Goal: Information Seeking & Learning: Learn about a topic

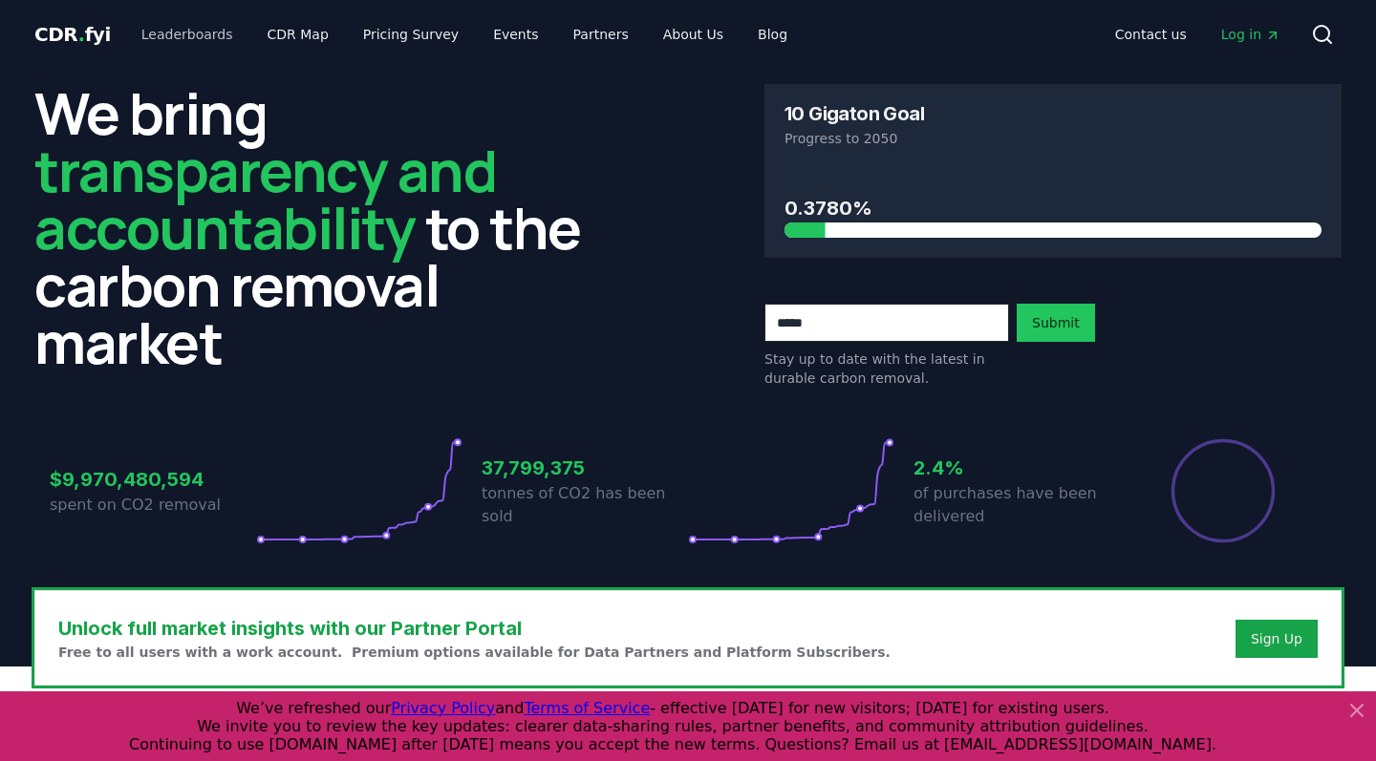
click at [198, 37] on link "Leaderboards" at bounding box center [187, 34] width 122 height 34
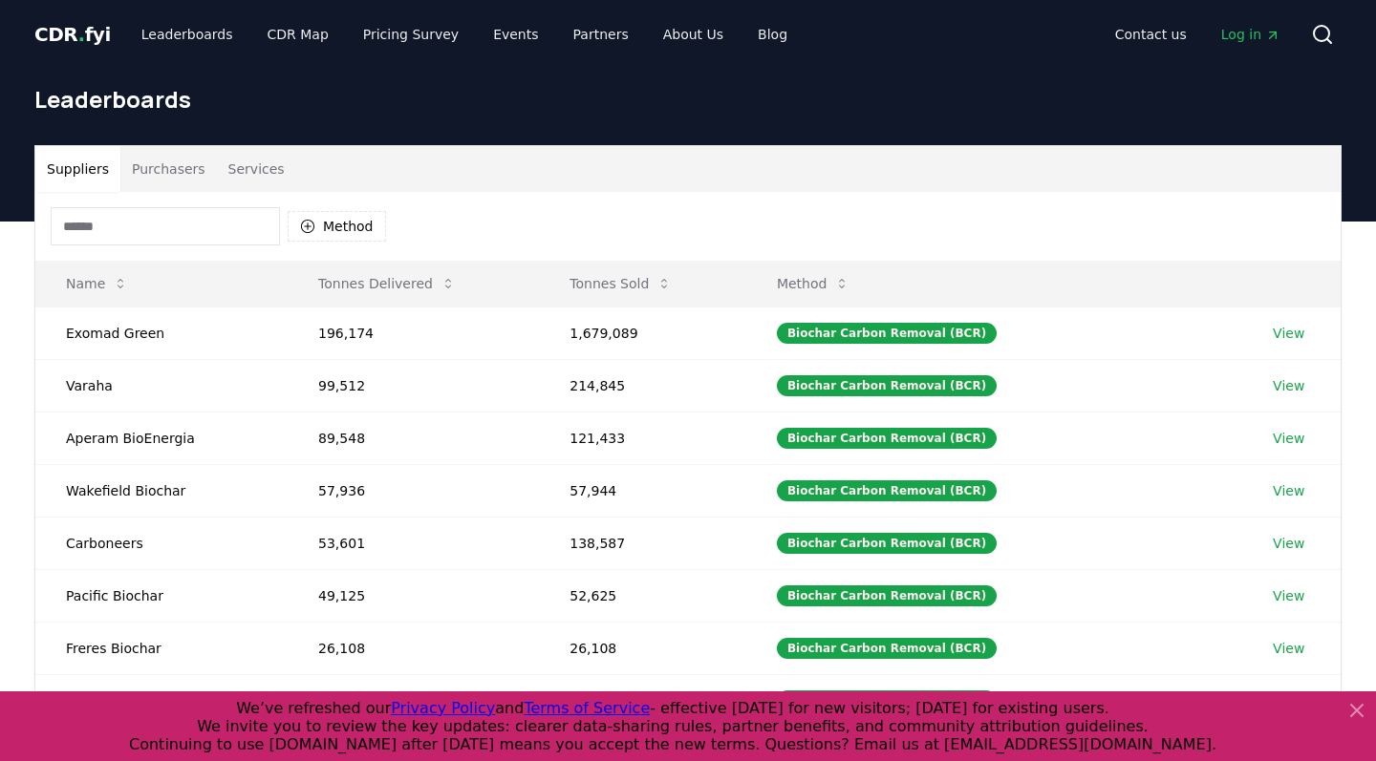
click at [181, 169] on button "Purchasers" at bounding box center [168, 169] width 96 height 46
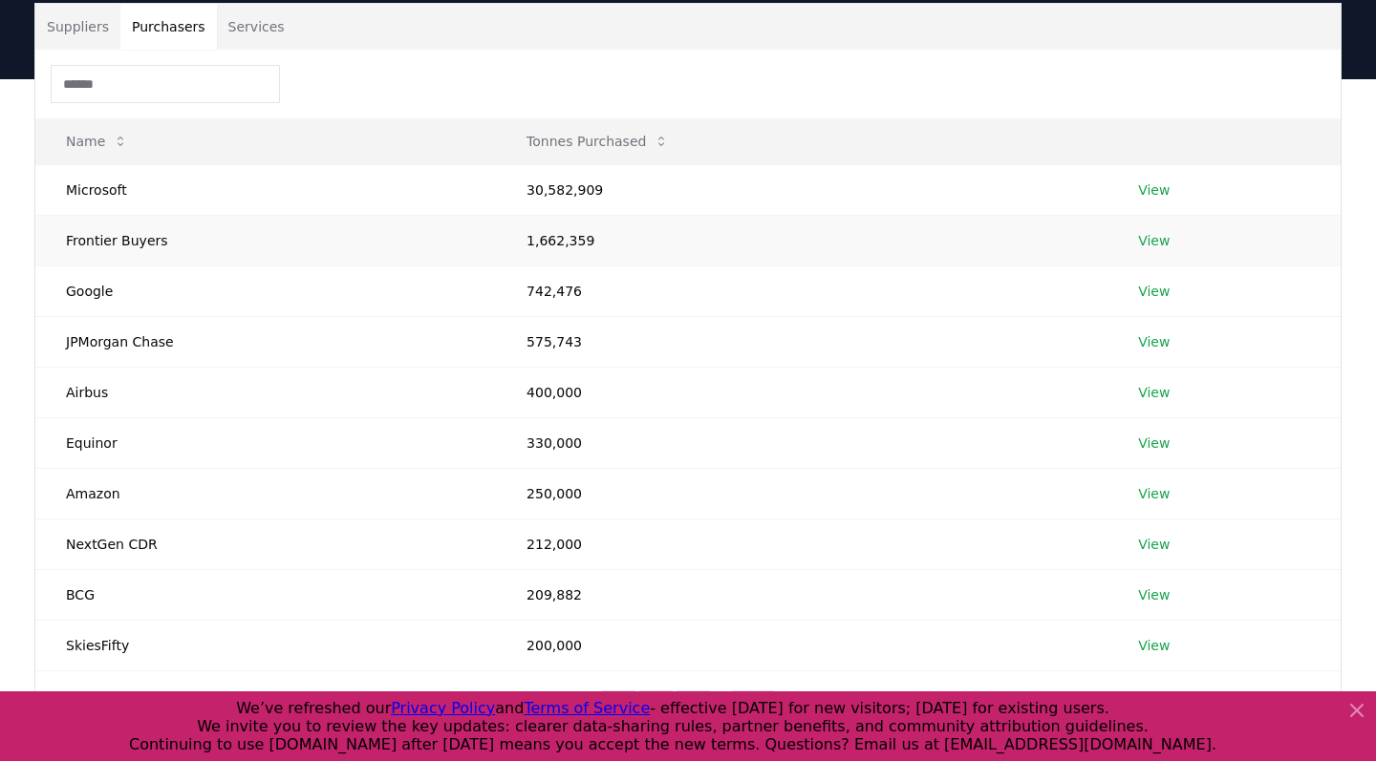
scroll to position [151, 0]
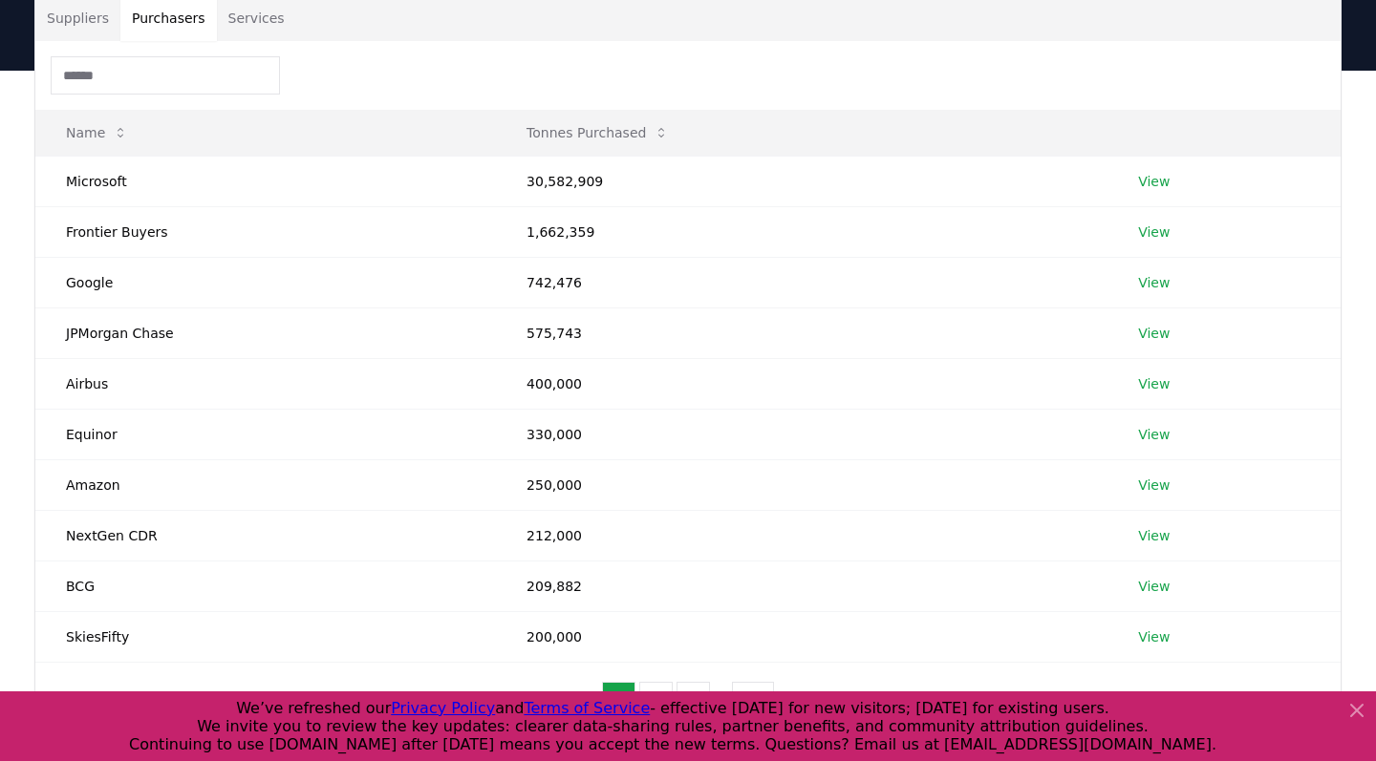
click at [1349, 714] on icon at bounding box center [1356, 710] width 23 height 23
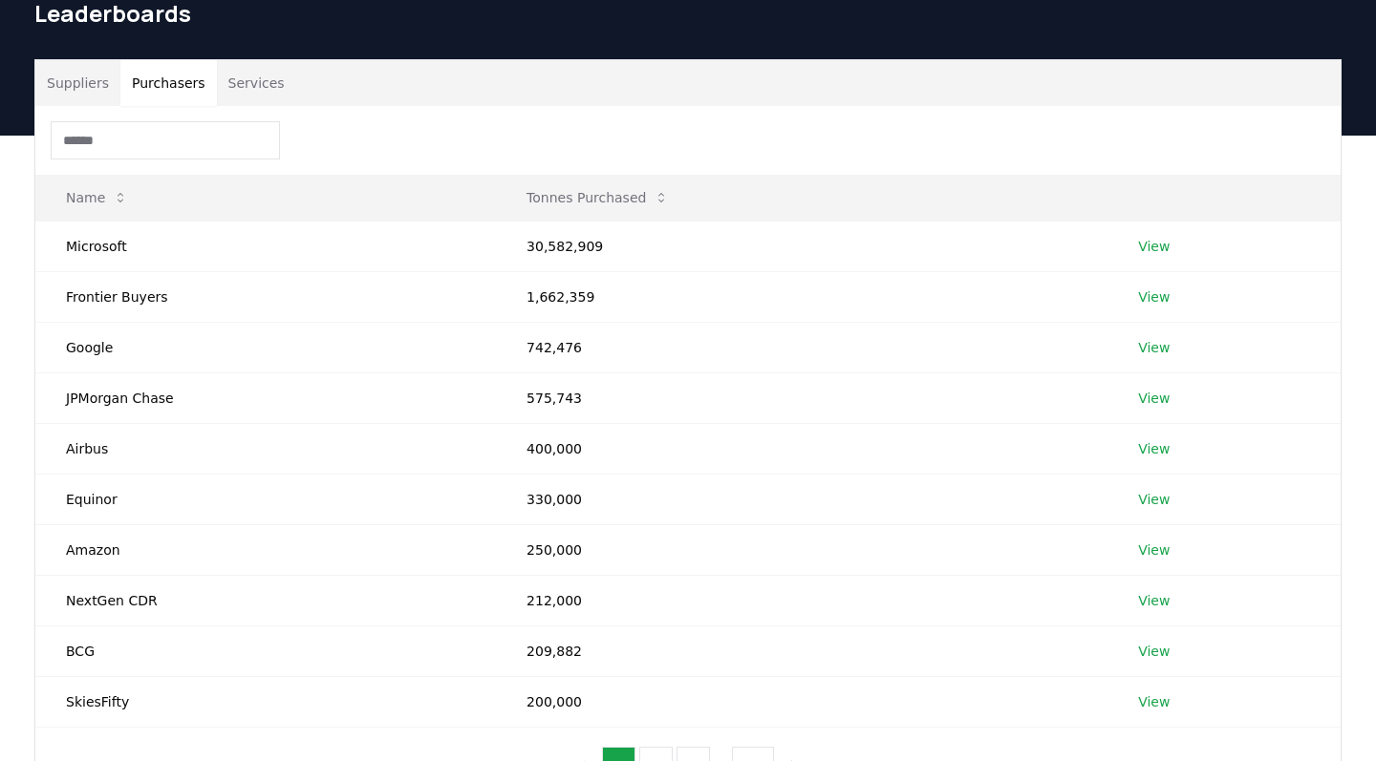
scroll to position [86, 0]
click at [1154, 298] on link "View" at bounding box center [1154, 297] width 32 height 19
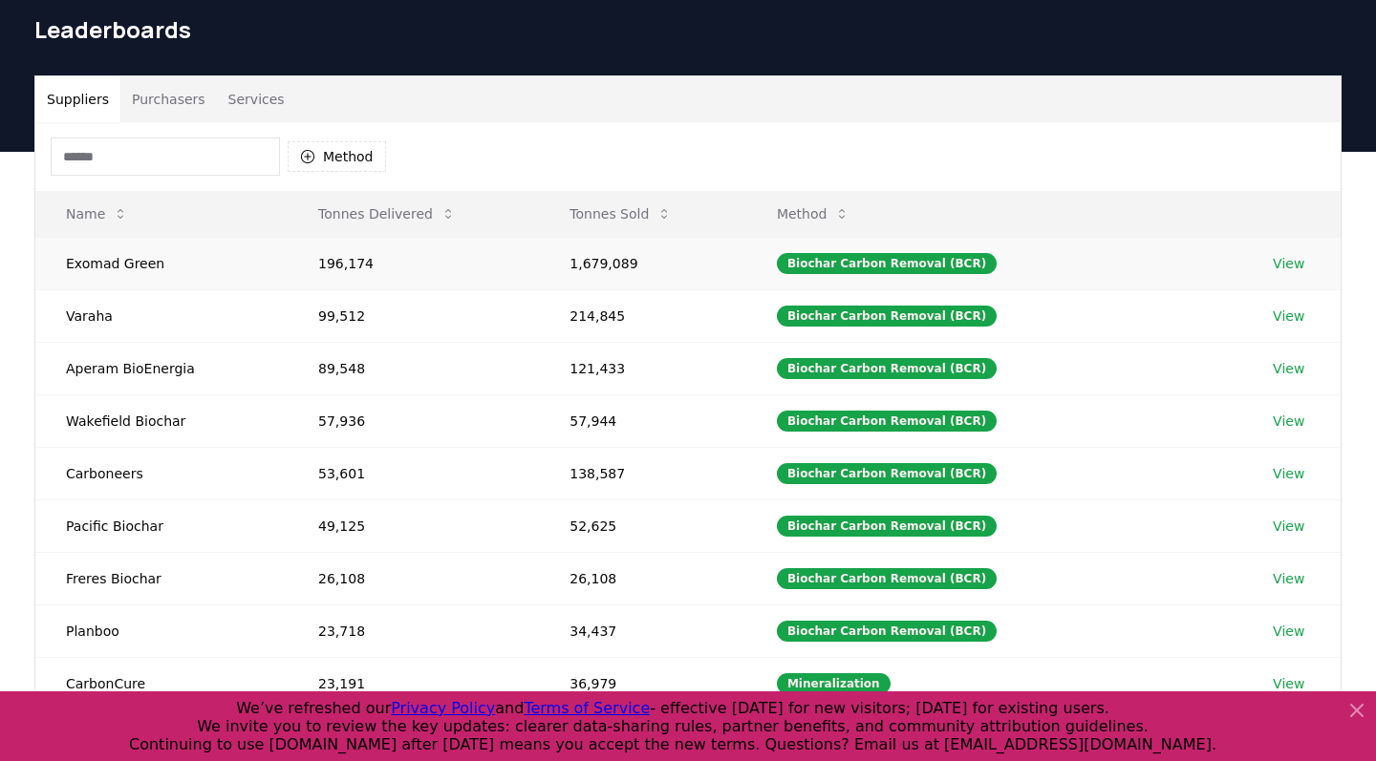
scroll to position [68, 0]
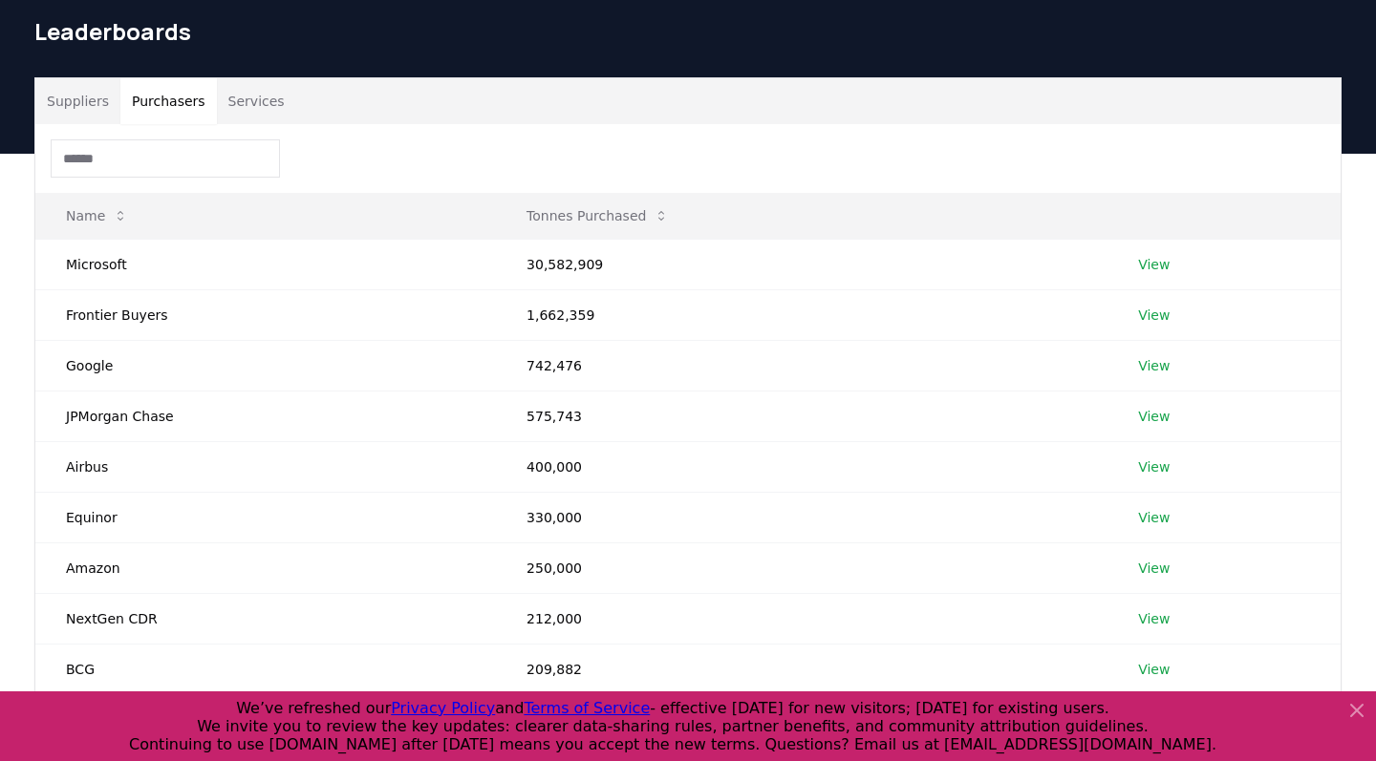
click at [194, 106] on button "Purchasers" at bounding box center [168, 101] width 96 height 46
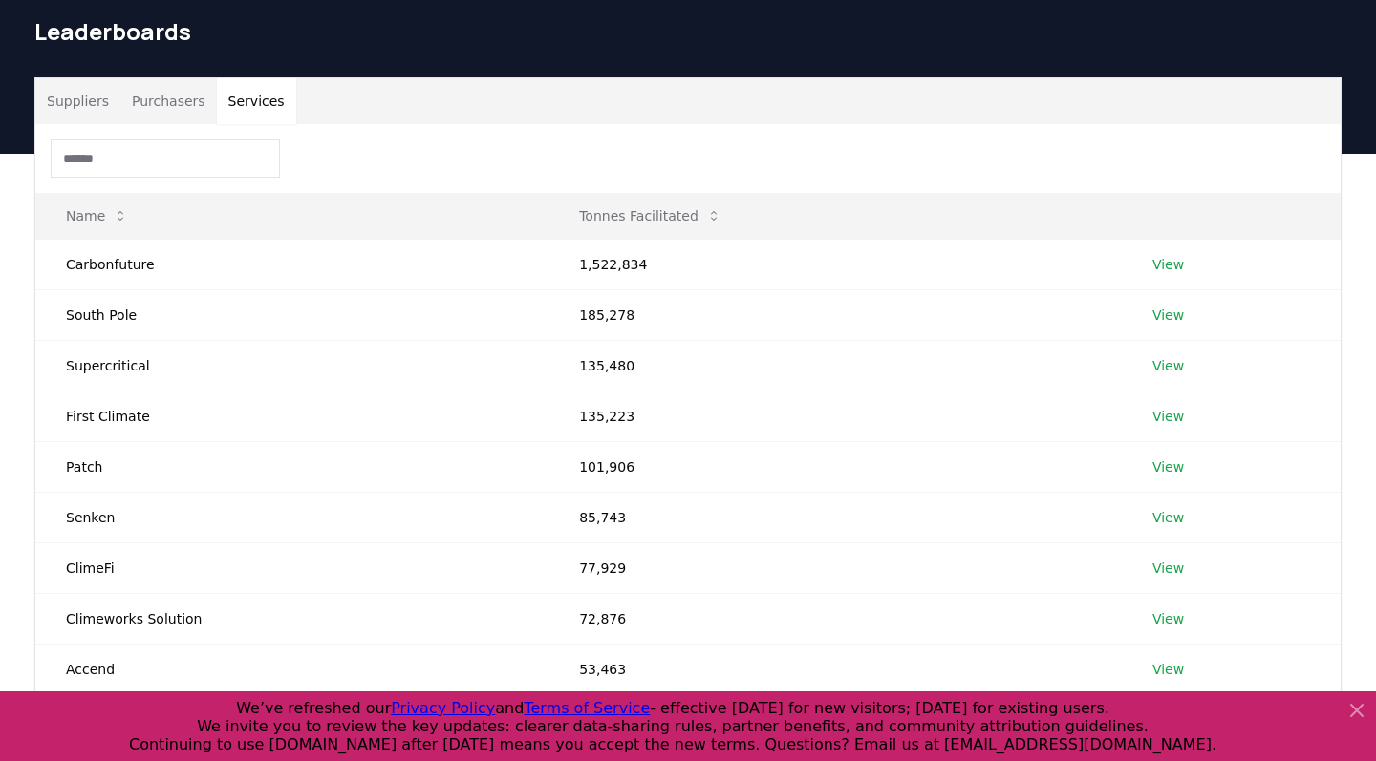
click at [219, 106] on button "Services" at bounding box center [256, 101] width 79 height 46
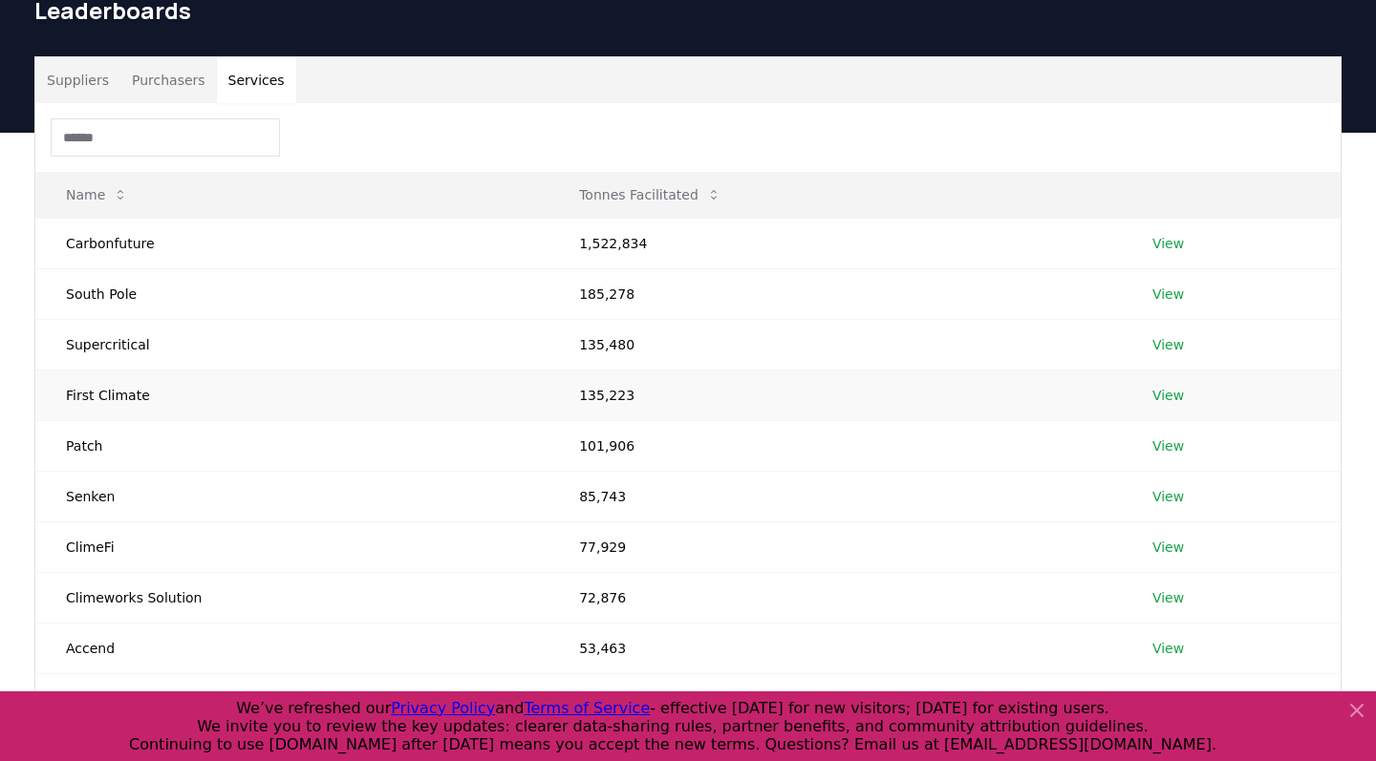
scroll to position [87, 0]
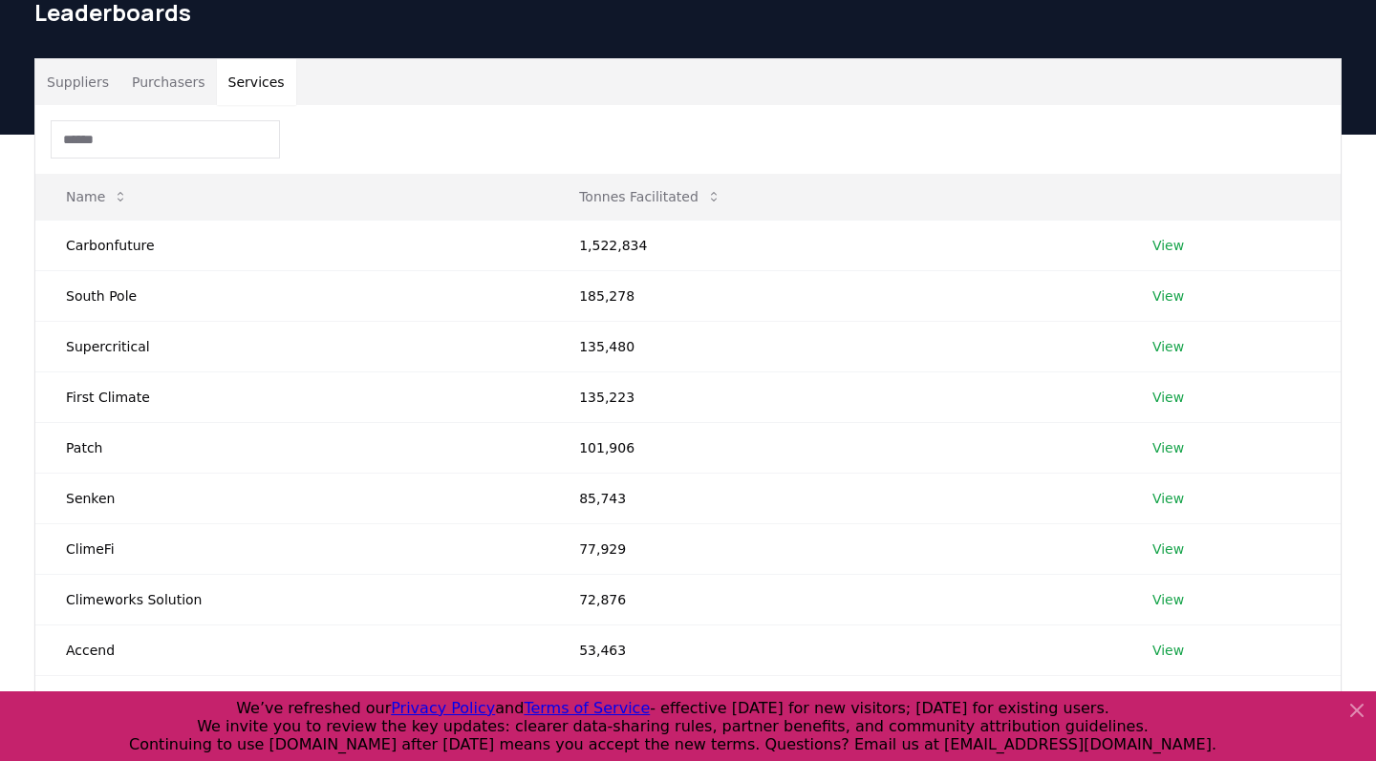
click at [158, 67] on button "Purchasers" at bounding box center [168, 82] width 96 height 46
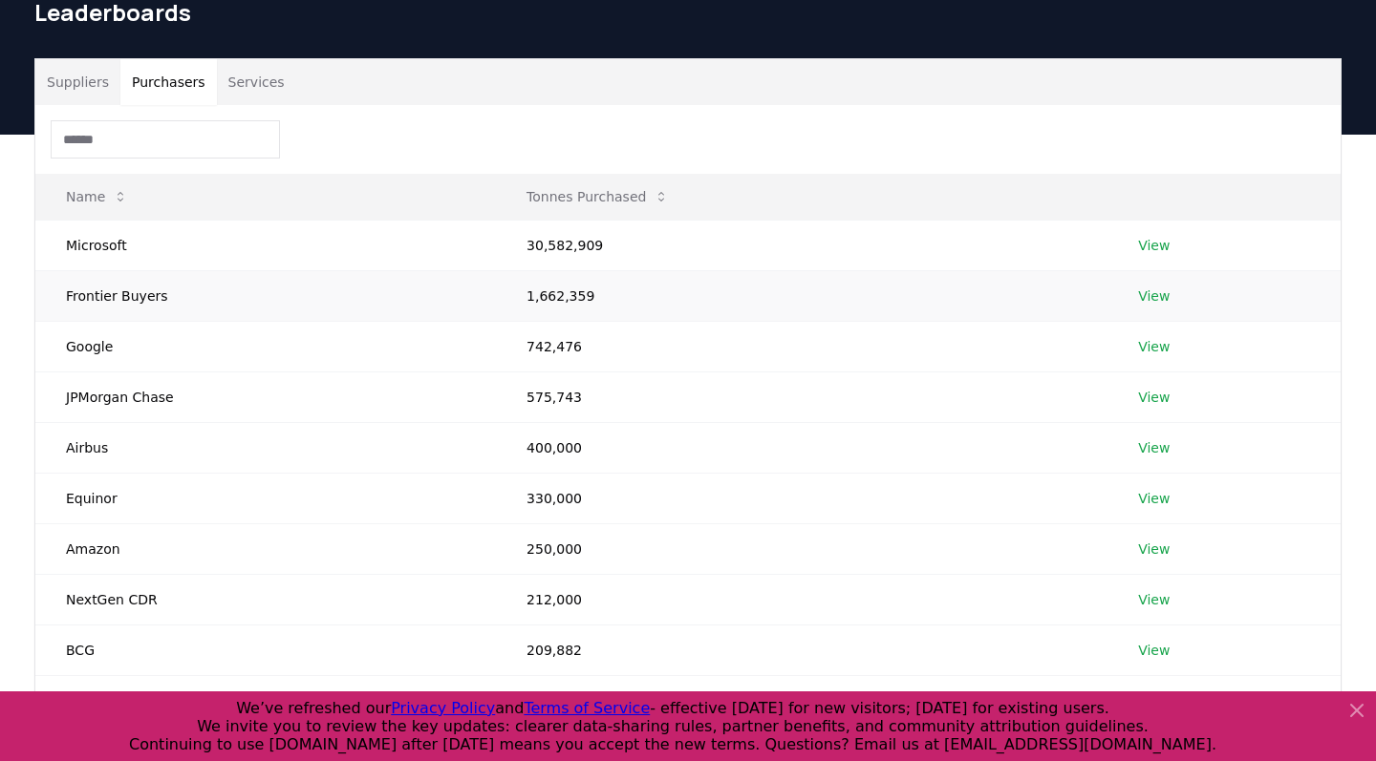
click at [1156, 298] on link "View" at bounding box center [1154, 296] width 32 height 19
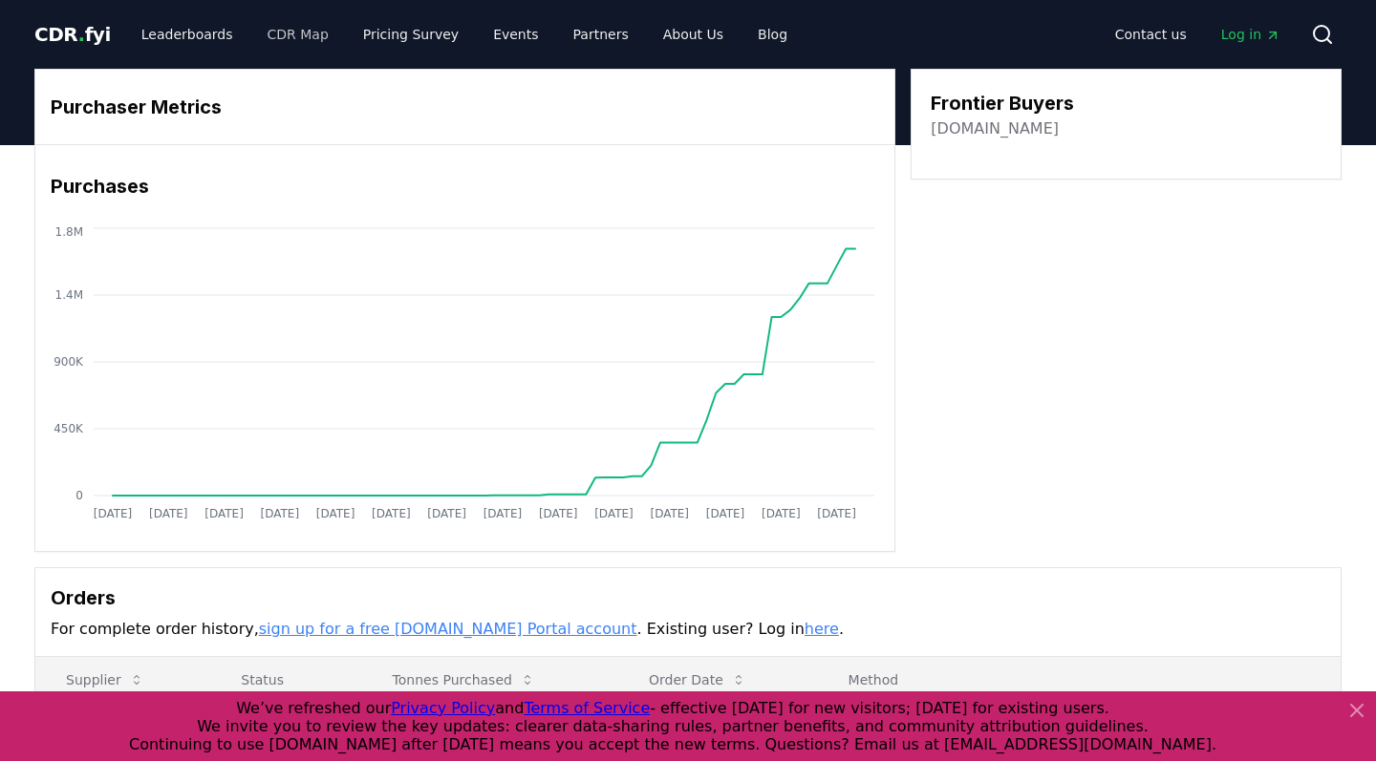
click at [276, 30] on link "CDR Map" at bounding box center [298, 34] width 92 height 34
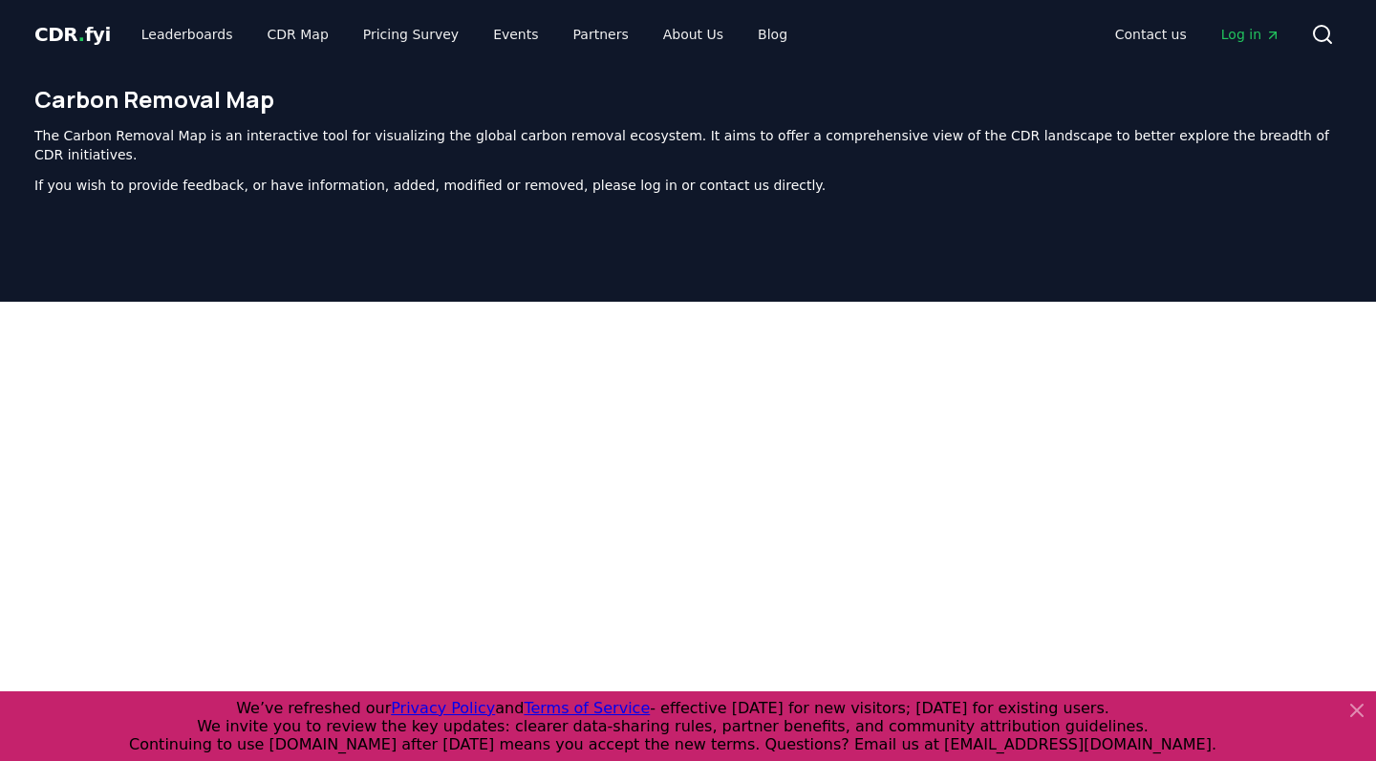
click at [1354, 714] on icon at bounding box center [1356, 710] width 23 height 23
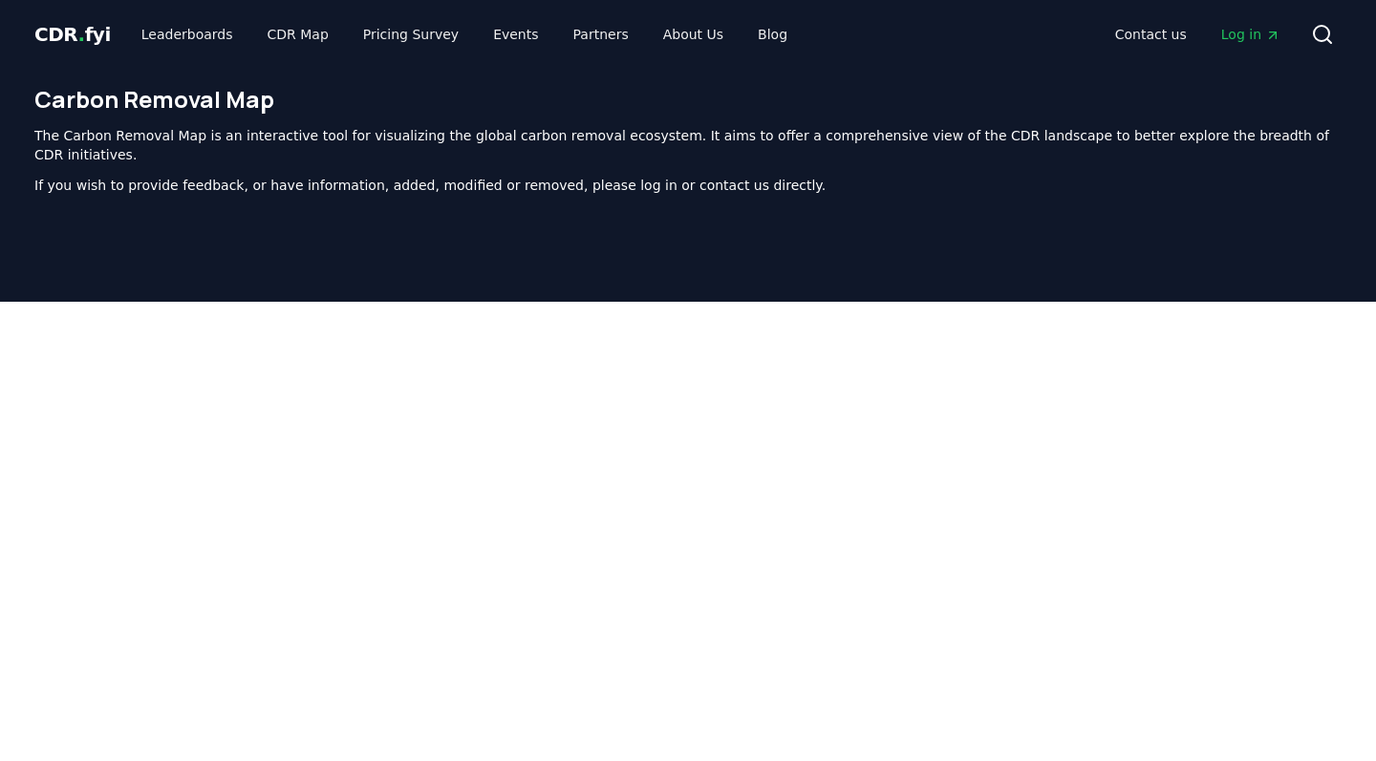
scroll to position [19, 0]
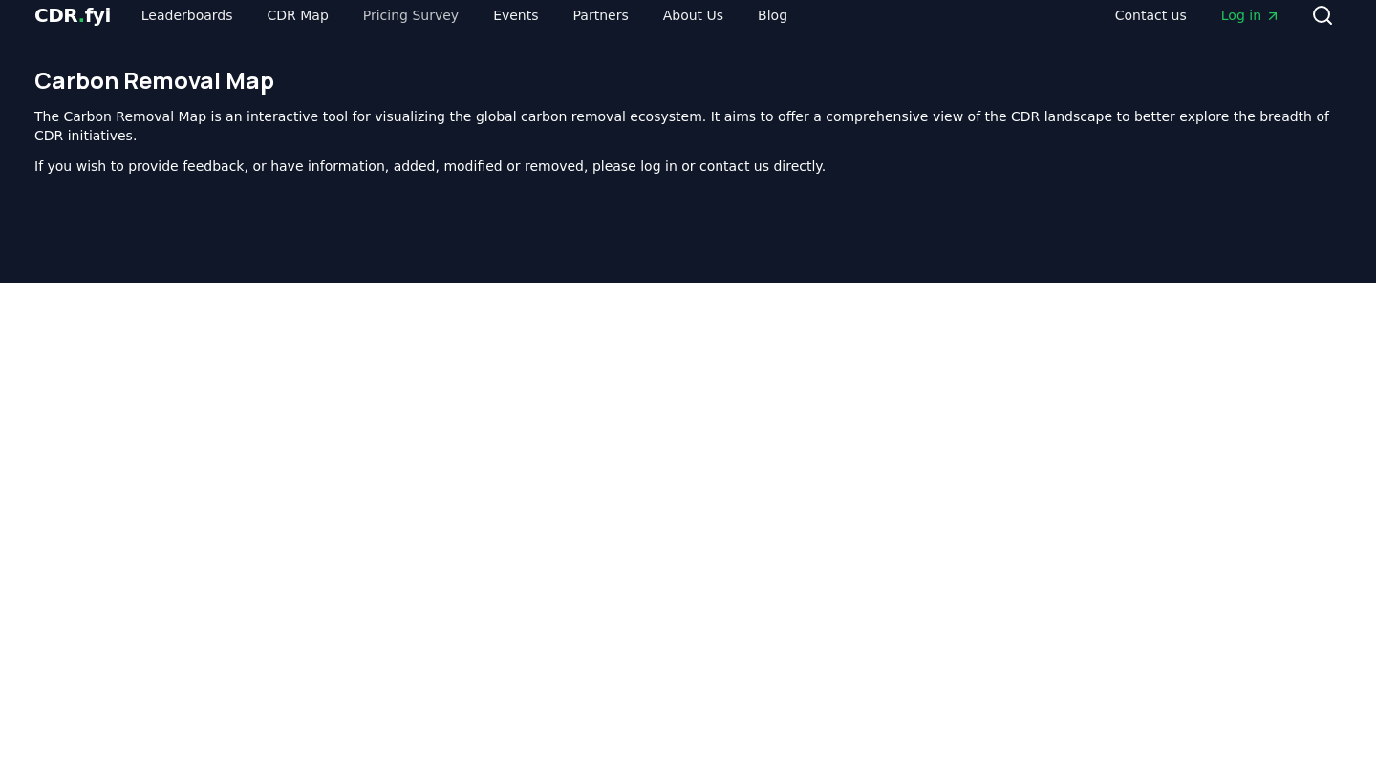
click at [398, 11] on link "Pricing Survey" at bounding box center [411, 15] width 126 height 34
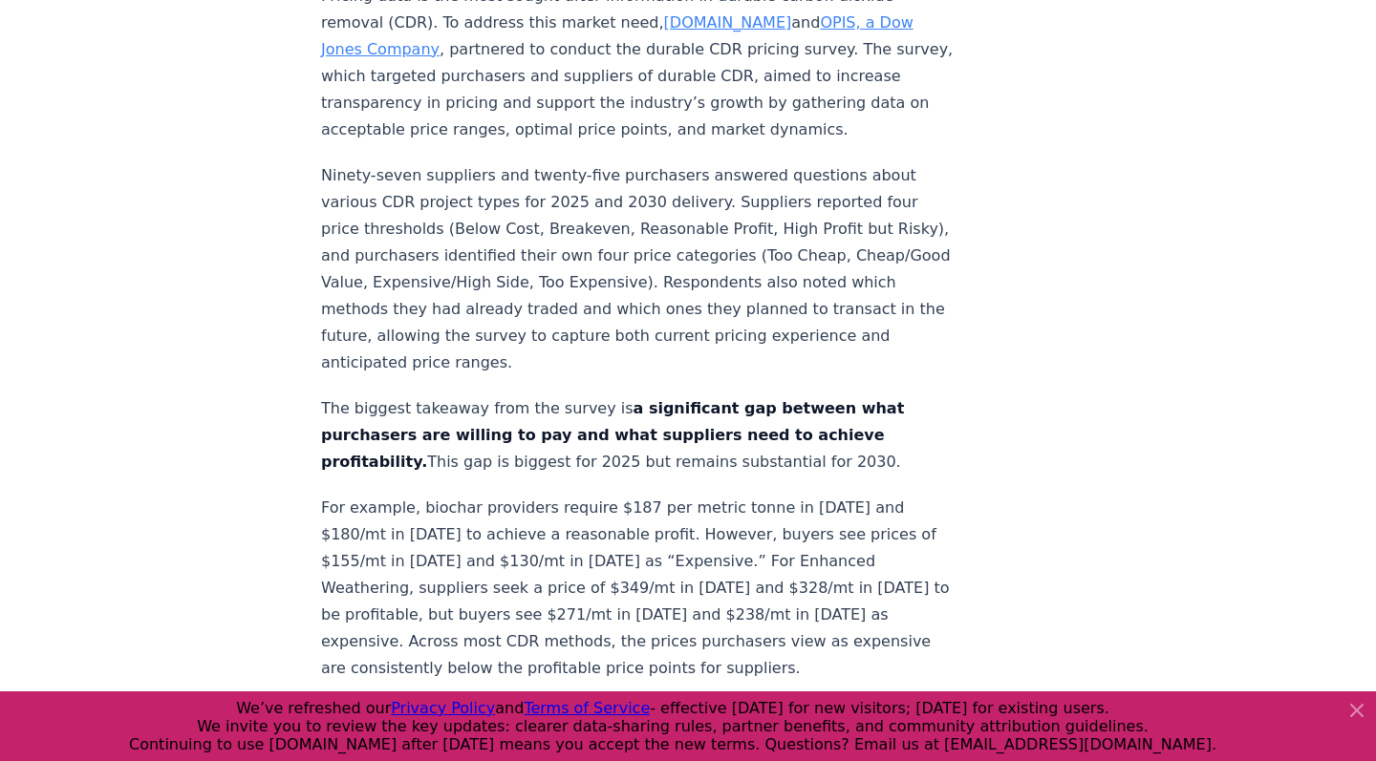
scroll to position [932, 0]
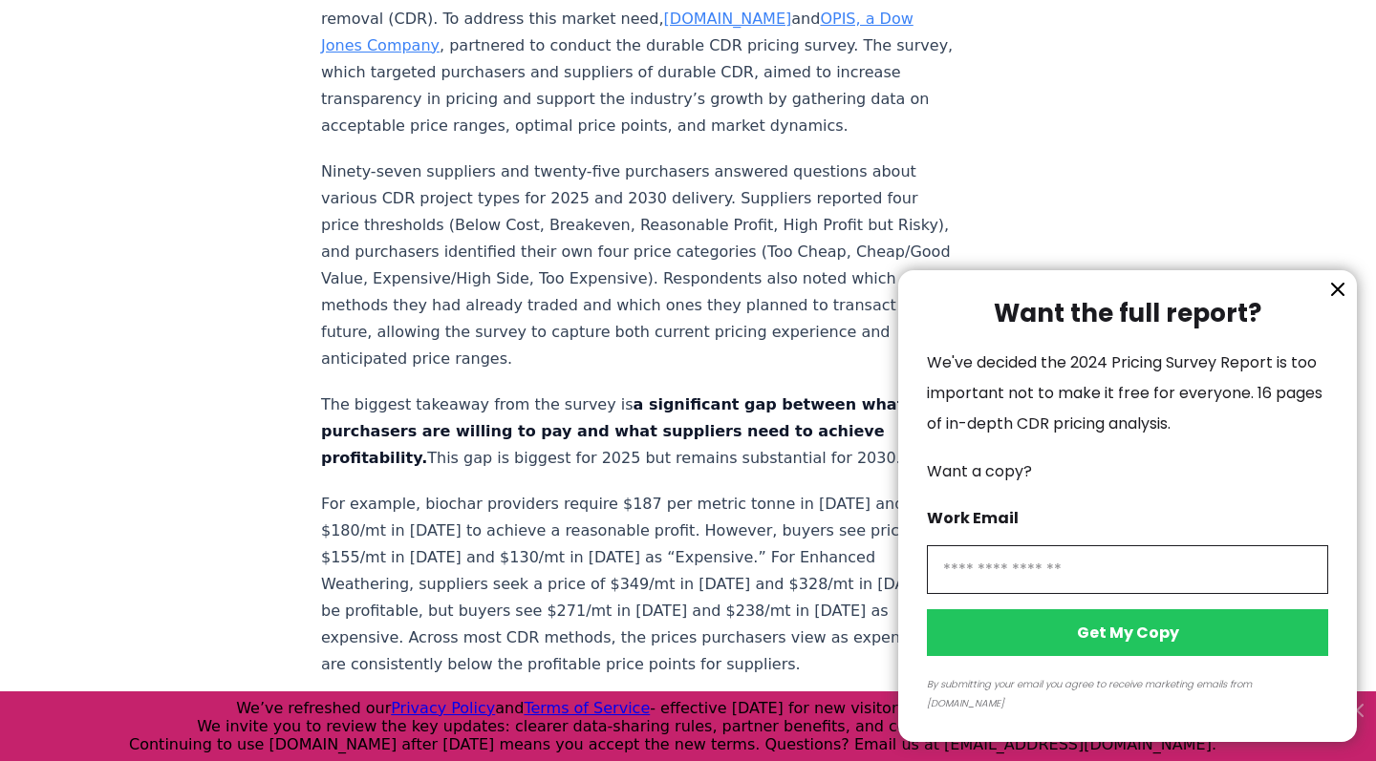
drag, startPoint x: 630, startPoint y: 254, endPoint x: 353, endPoint y: 200, distance: 282.3
click at [353, 200] on div at bounding box center [688, 380] width 1376 height 761
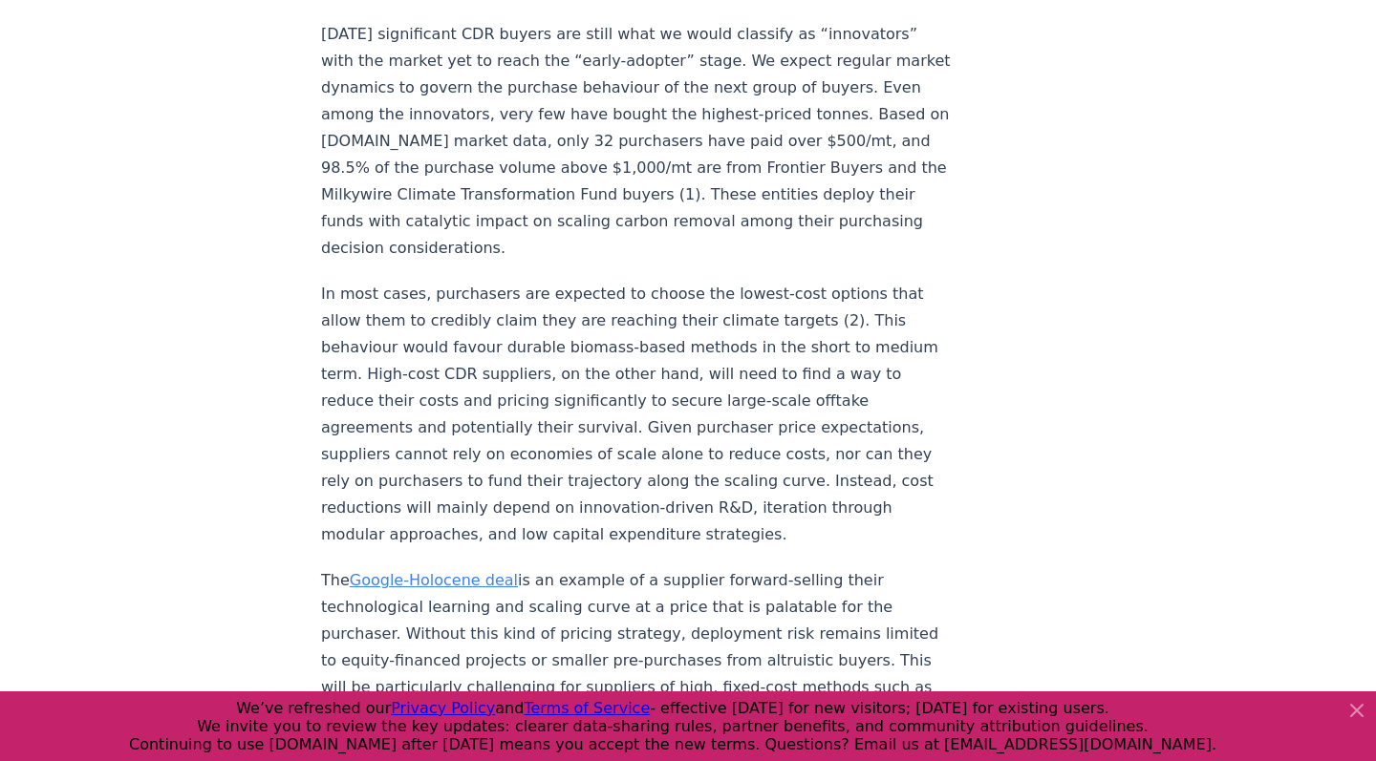
scroll to position [3113, 0]
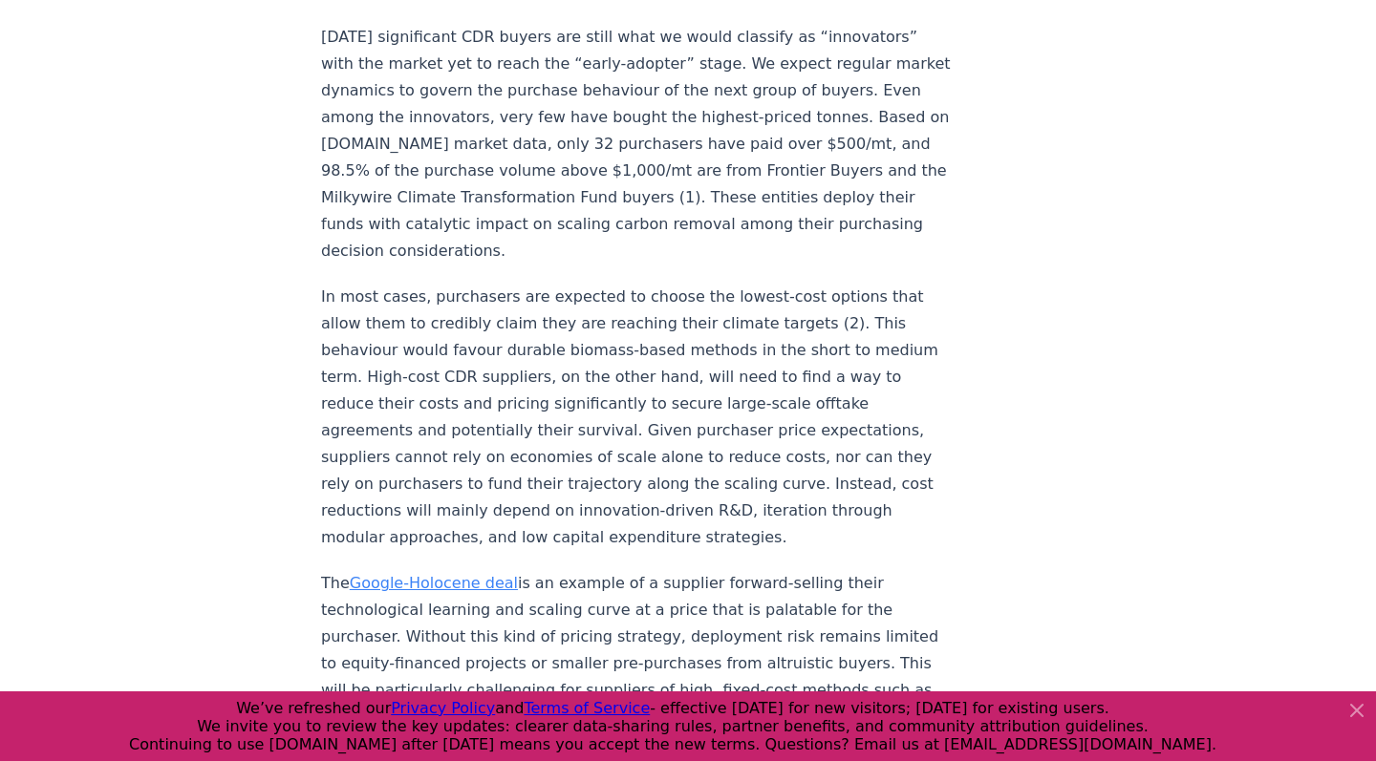
drag, startPoint x: 551, startPoint y: 620, endPoint x: 642, endPoint y: 617, distance: 90.8
copy p "team@cdr.fyi"
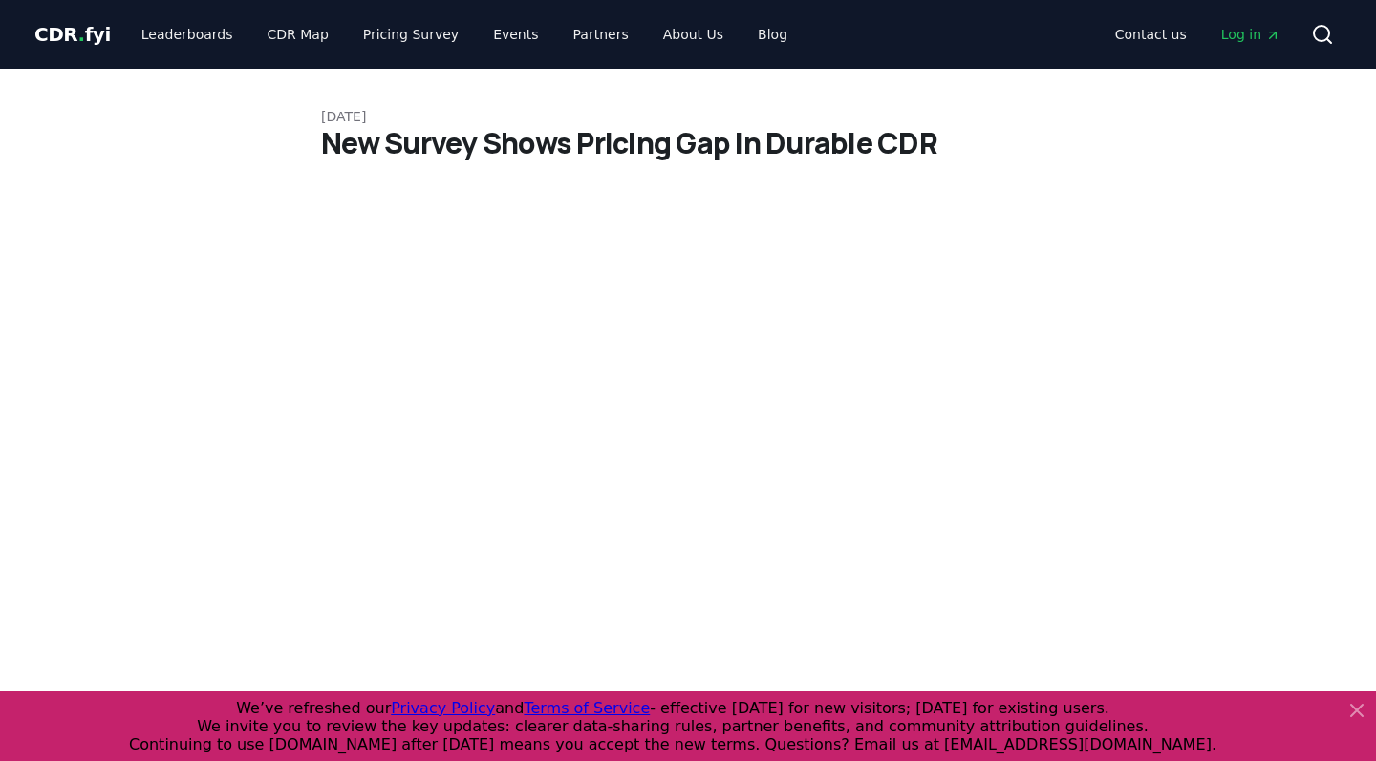
scroll to position [0, 0]
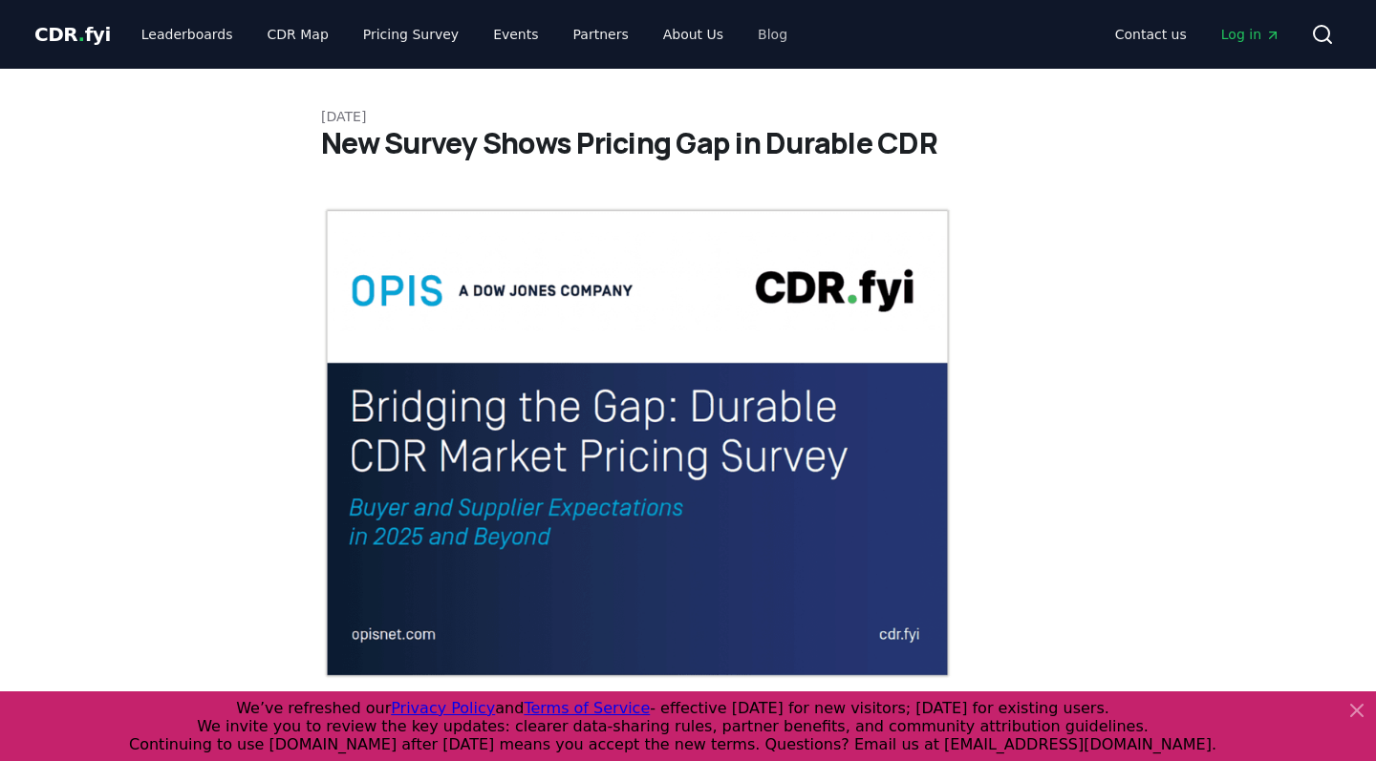
click at [742, 33] on link "Blog" at bounding box center [772, 34] width 60 height 34
click at [742, 37] on link "Blog" at bounding box center [772, 34] width 60 height 34
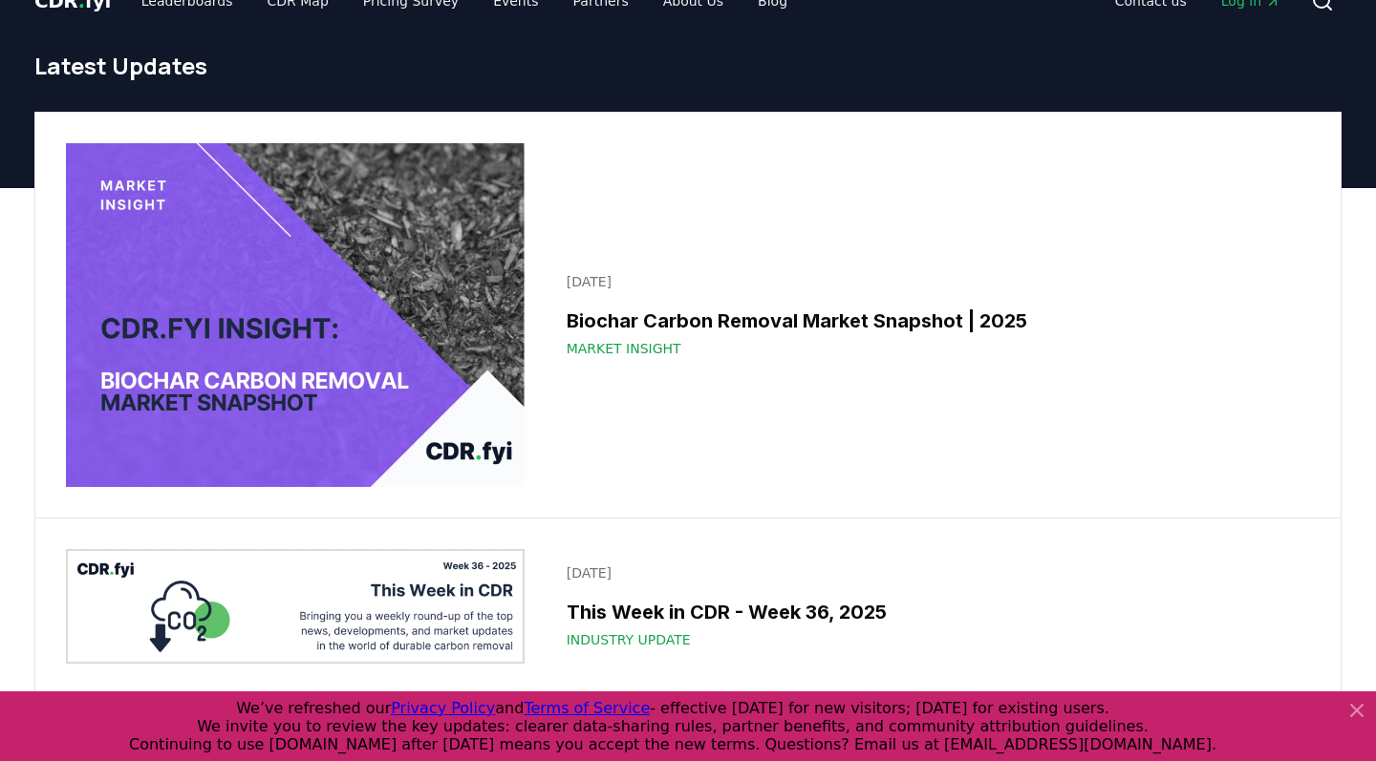
scroll to position [49, 0]
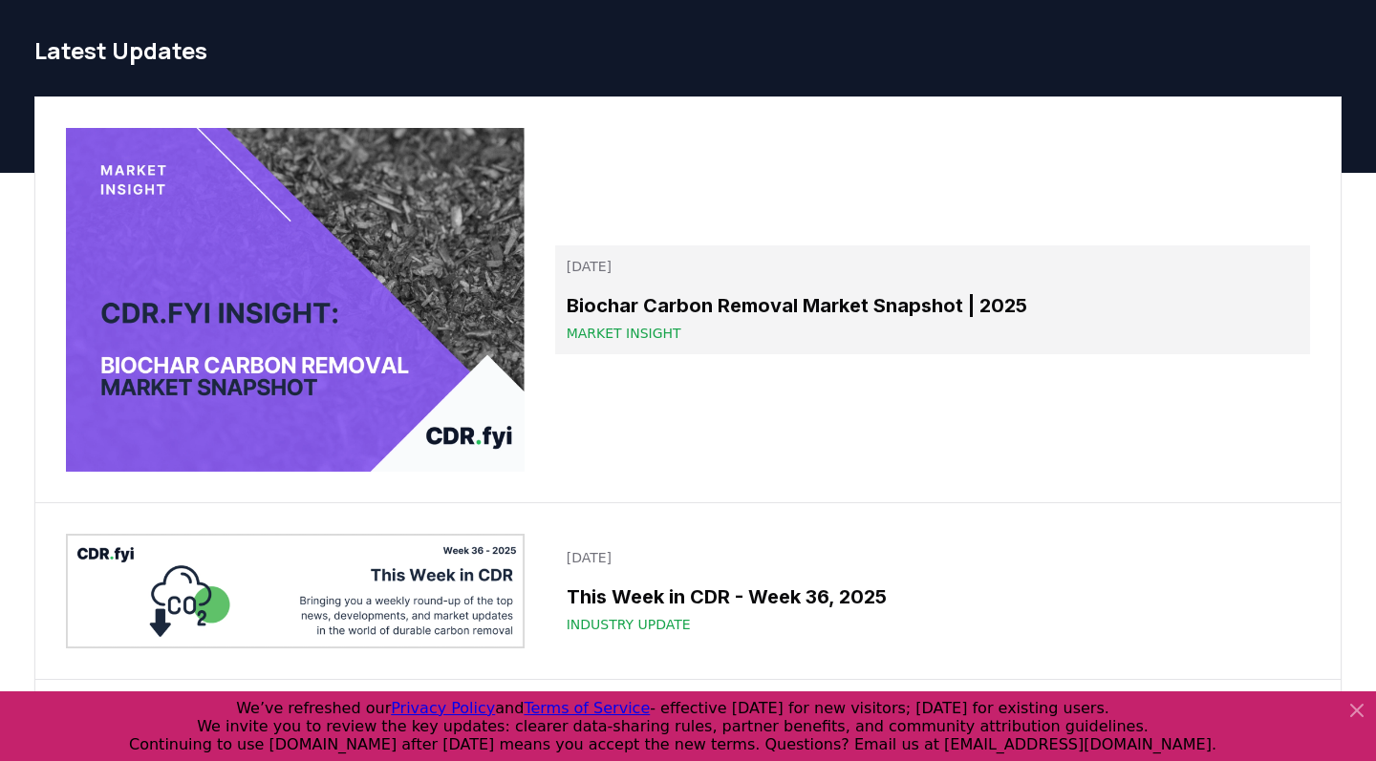
click at [687, 285] on link "September 09, 2025 Biochar Carbon Removal Market Snapshot | 2025 Market Insight" at bounding box center [932, 299] width 755 height 109
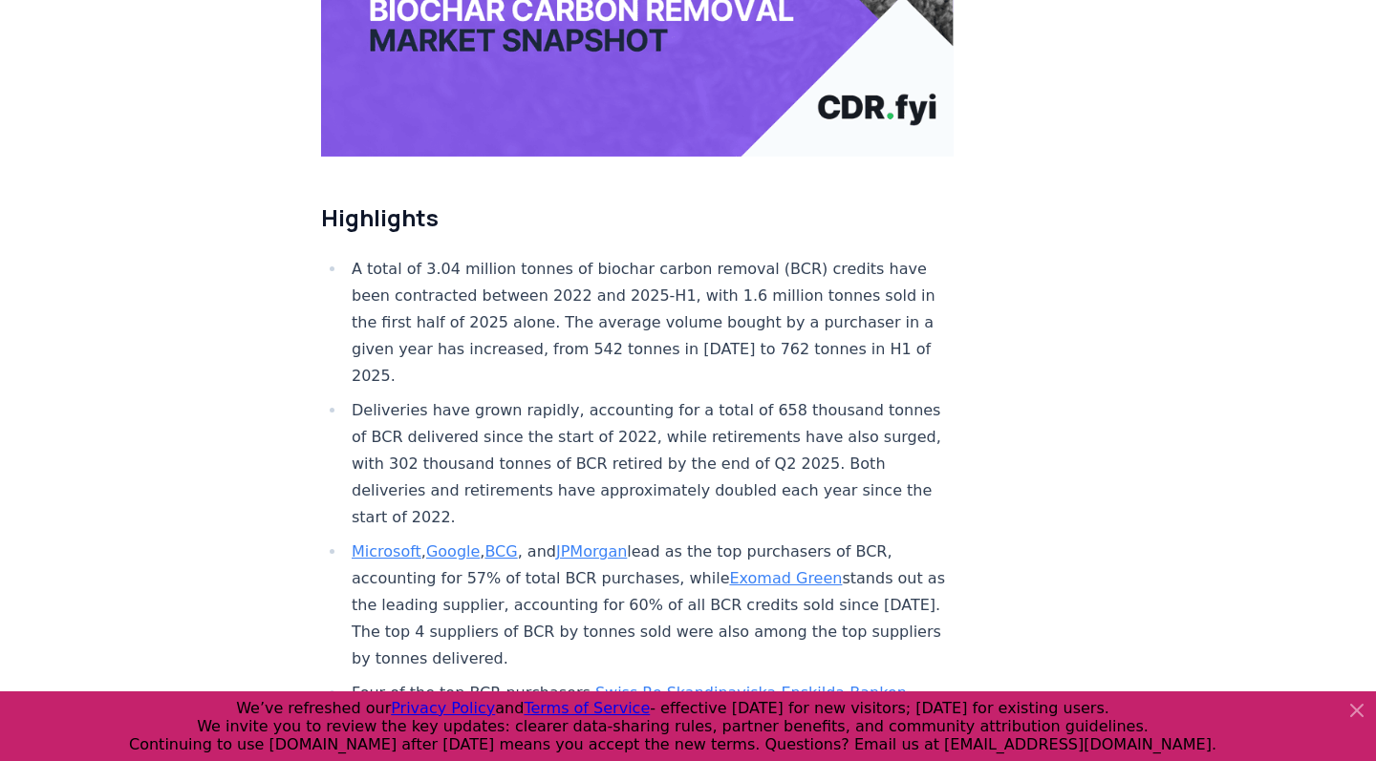
scroll to position [524, 0]
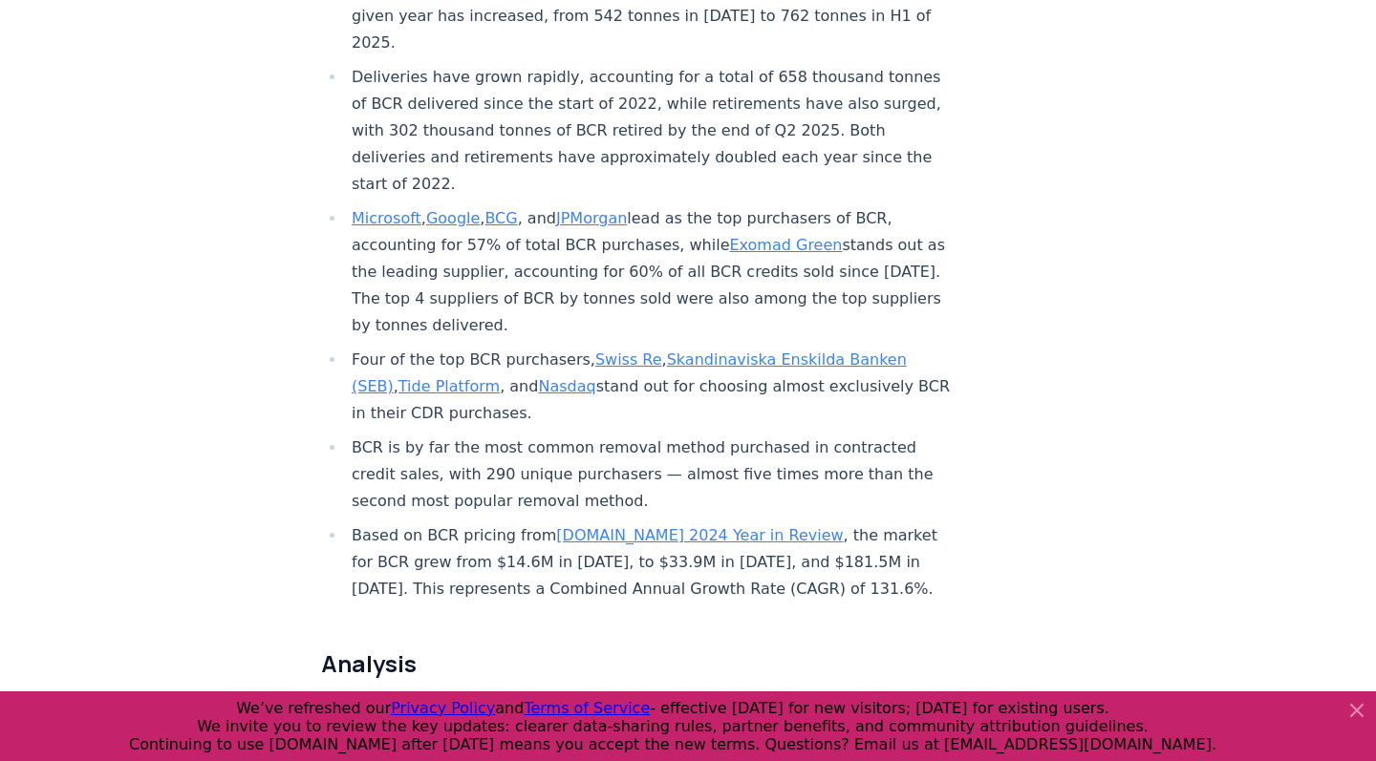
scroll to position [864, 0]
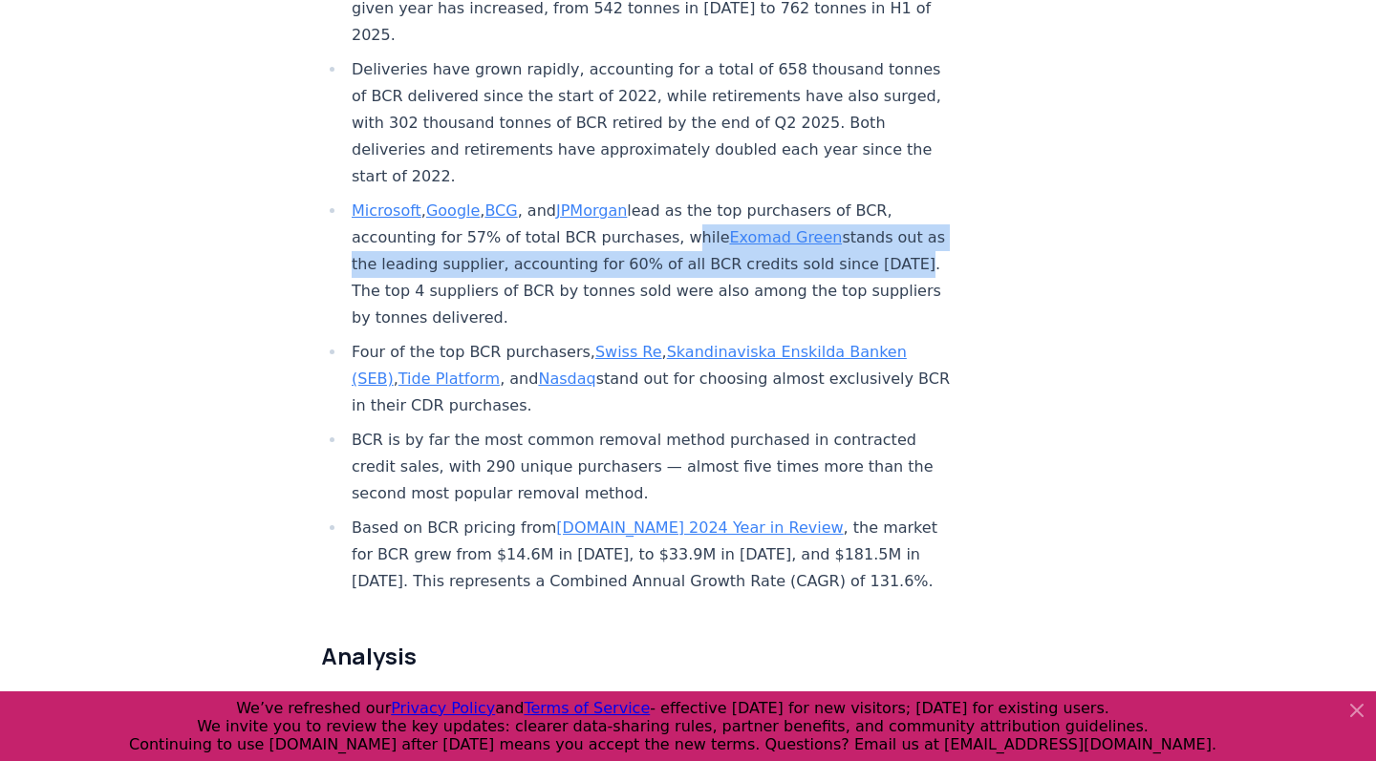
drag, startPoint x: 658, startPoint y: 164, endPoint x: 844, endPoint y: 186, distance: 187.6
click at [844, 198] on li "Microsoft , Google , BCG , and JPMorgan lead as the top purchasers of BCR, acco…" at bounding box center [650, 265] width 608 height 134
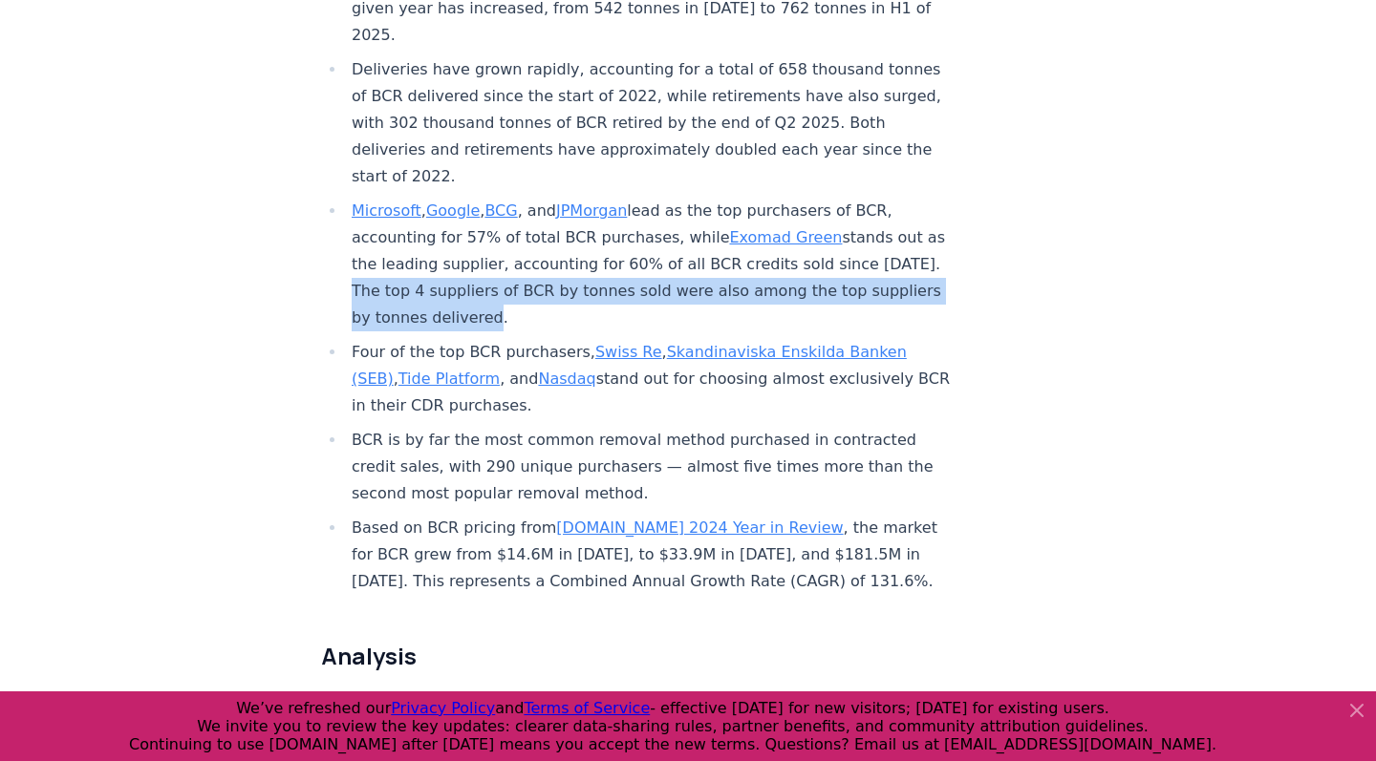
drag, startPoint x: 420, startPoint y: 246, endPoint x: 850, endPoint y: 191, distance: 433.4
click at [850, 198] on li "Microsoft , Google , BCG , and JPMorgan lead as the top purchasers of BCR, acco…" at bounding box center [650, 265] width 608 height 134
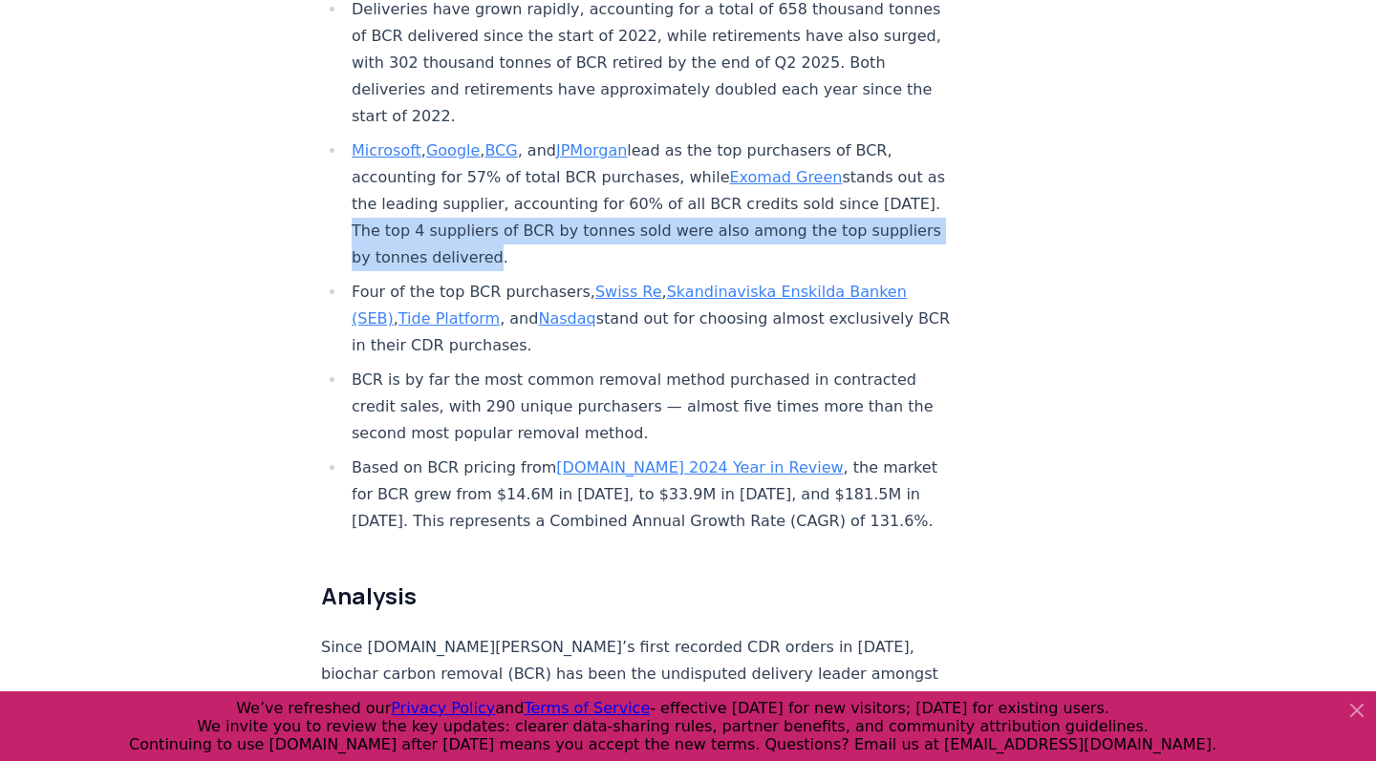
scroll to position [926, 0]
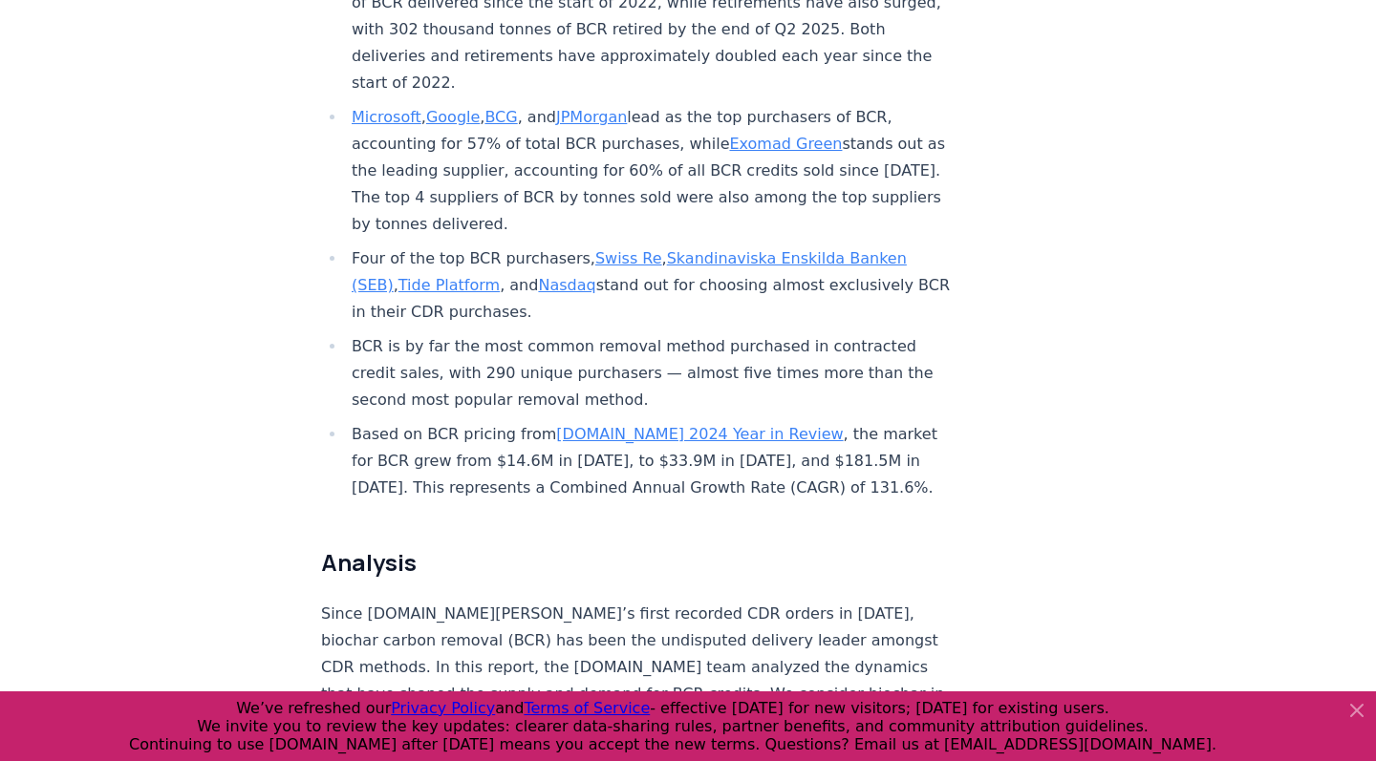
drag, startPoint x: 351, startPoint y: 186, endPoint x: 467, endPoint y: 240, distance: 128.2
click at [467, 245] on li "Four of the top BCR purchasers, Swiss Re , Skandinaviska Enskilda Banken (SEB) …" at bounding box center [650, 285] width 608 height 80
click at [457, 333] on li "BCR is by far the most common removal method purchased in contracted credit sal…" at bounding box center [650, 373] width 608 height 80
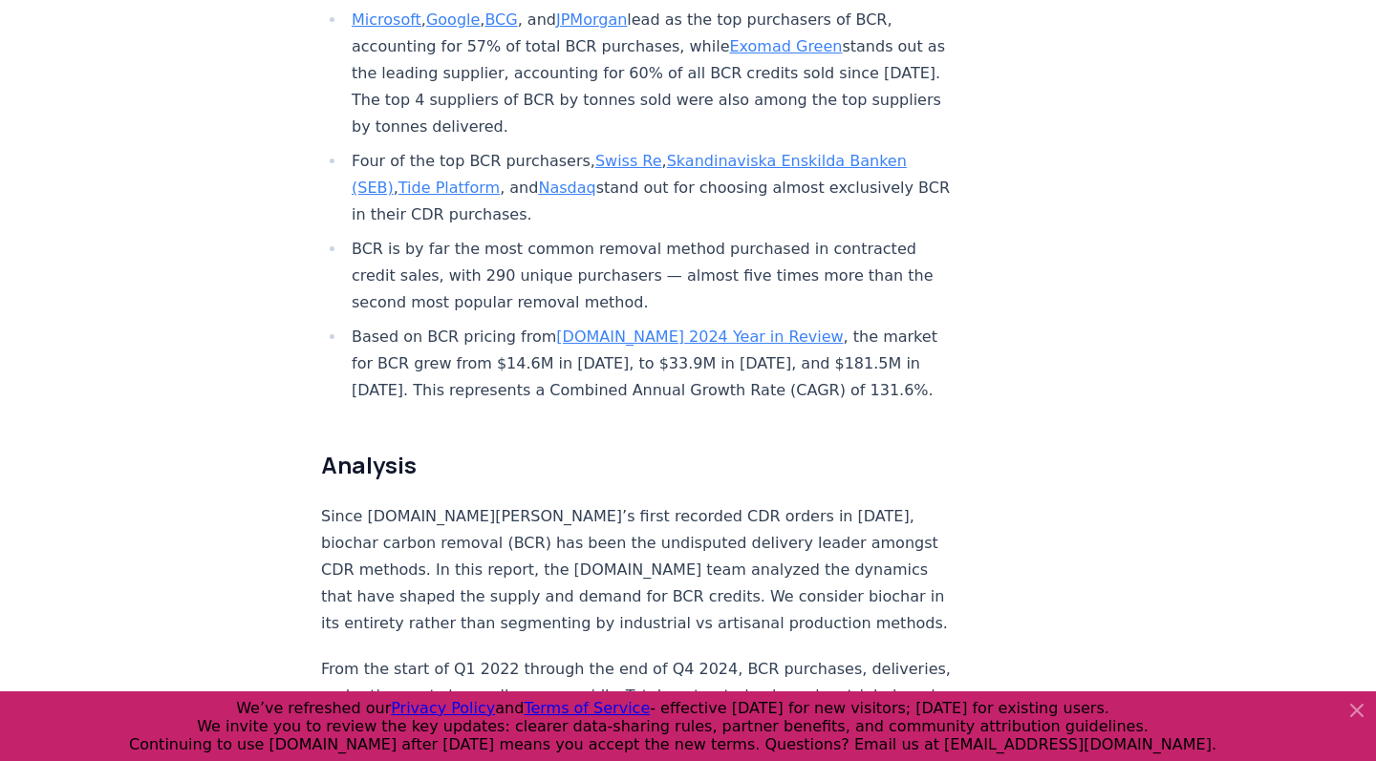
scroll to position [1059, 0]
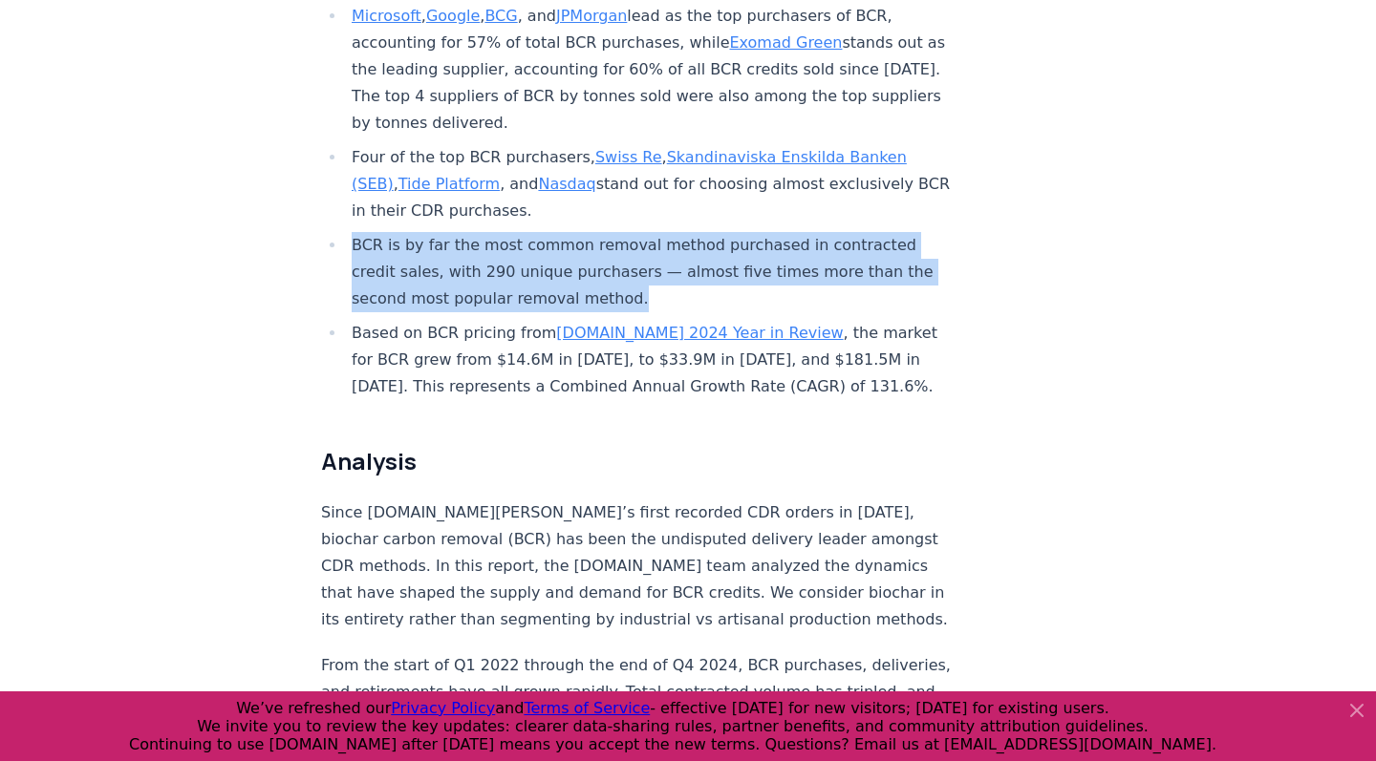
drag, startPoint x: 339, startPoint y: 162, endPoint x: 531, endPoint y: 229, distance: 203.3
click at [531, 229] on ul "A total of 3.04 million tonnes of biochar carbon removal (BCR) credits have bee…" at bounding box center [637, 60] width 632 height 680
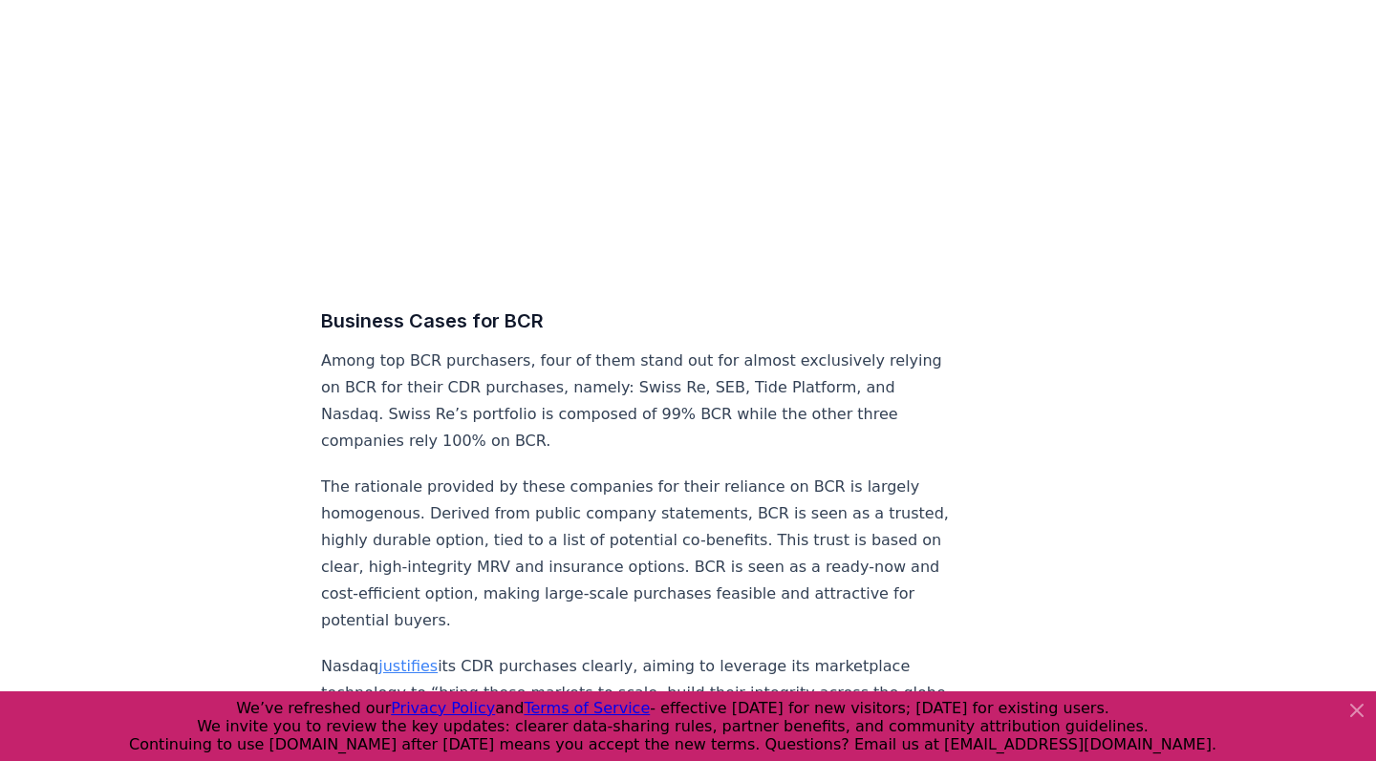
scroll to position [7178, 0]
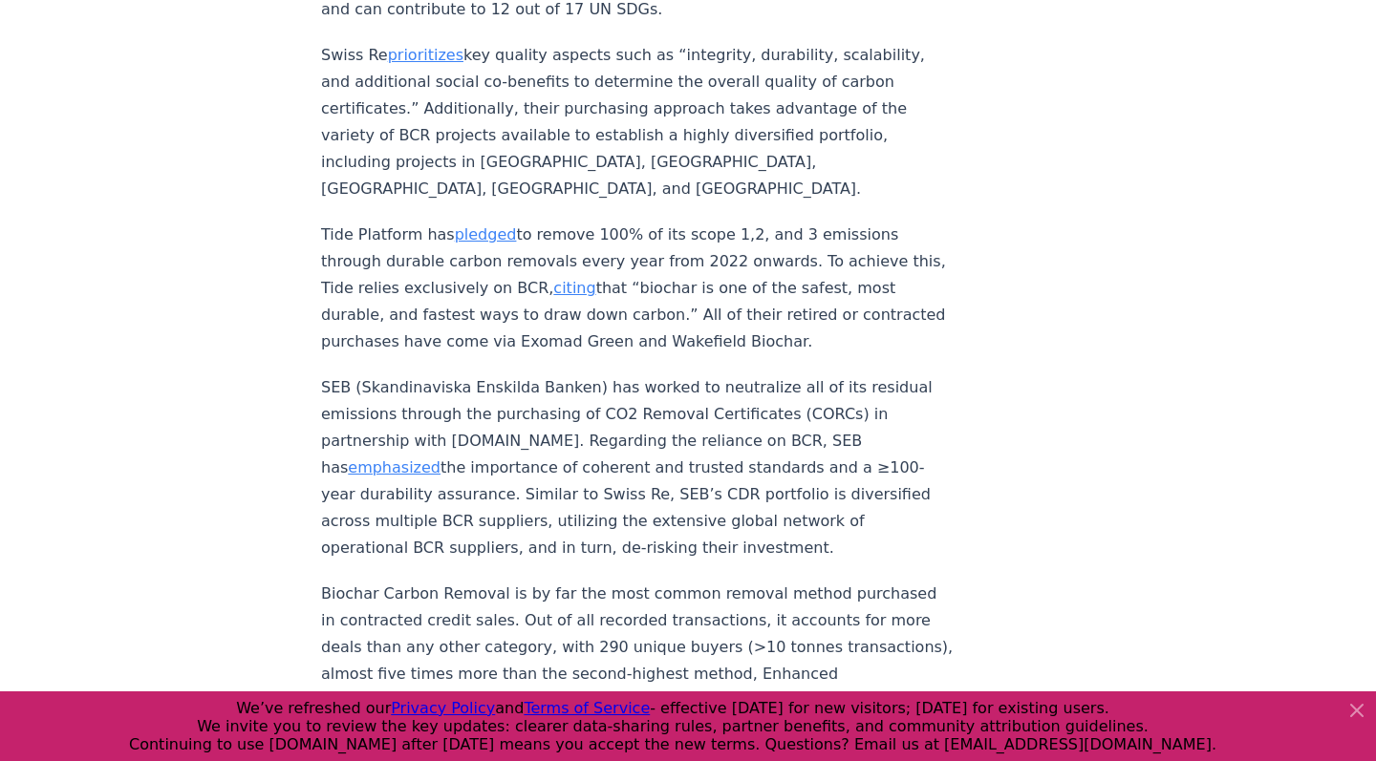
scroll to position [8116, 0]
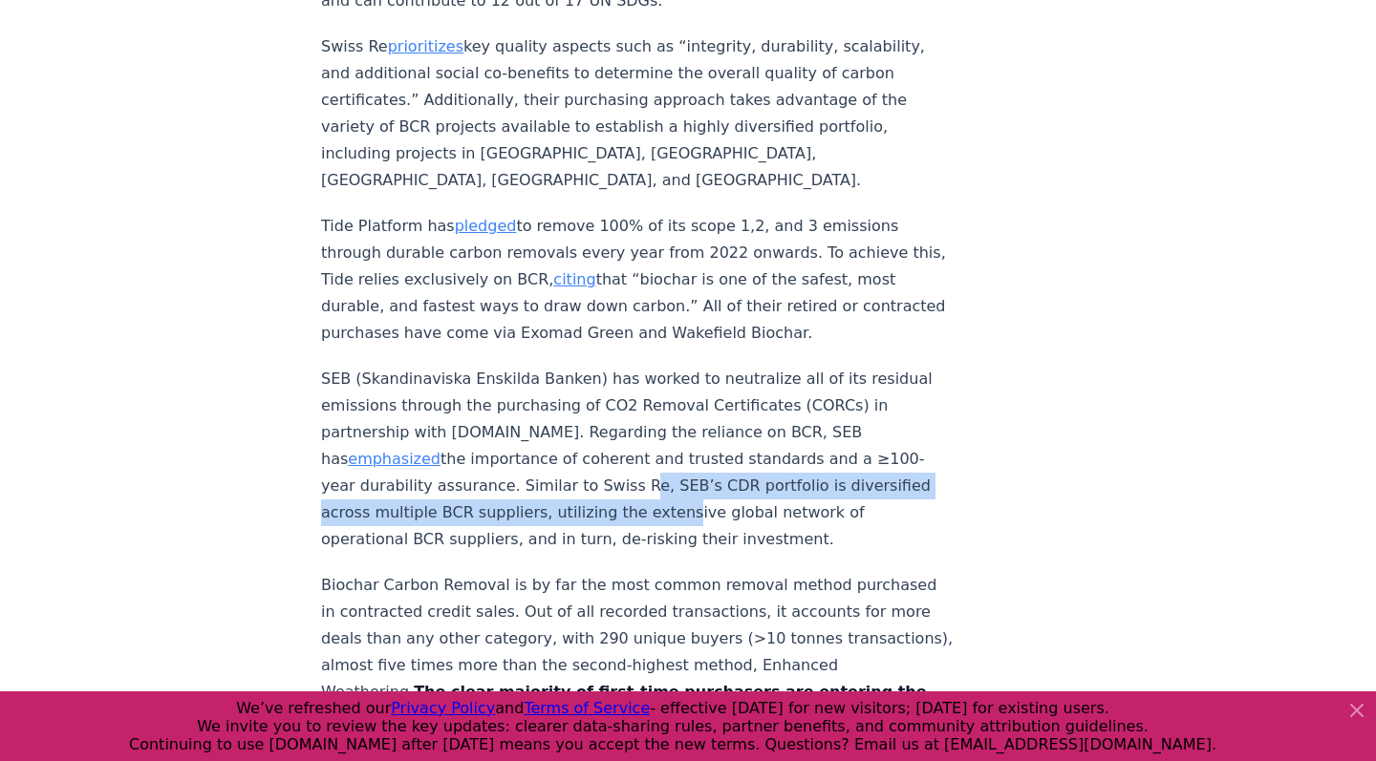
drag, startPoint x: 316, startPoint y: 188, endPoint x: 361, endPoint y: 213, distance: 51.3
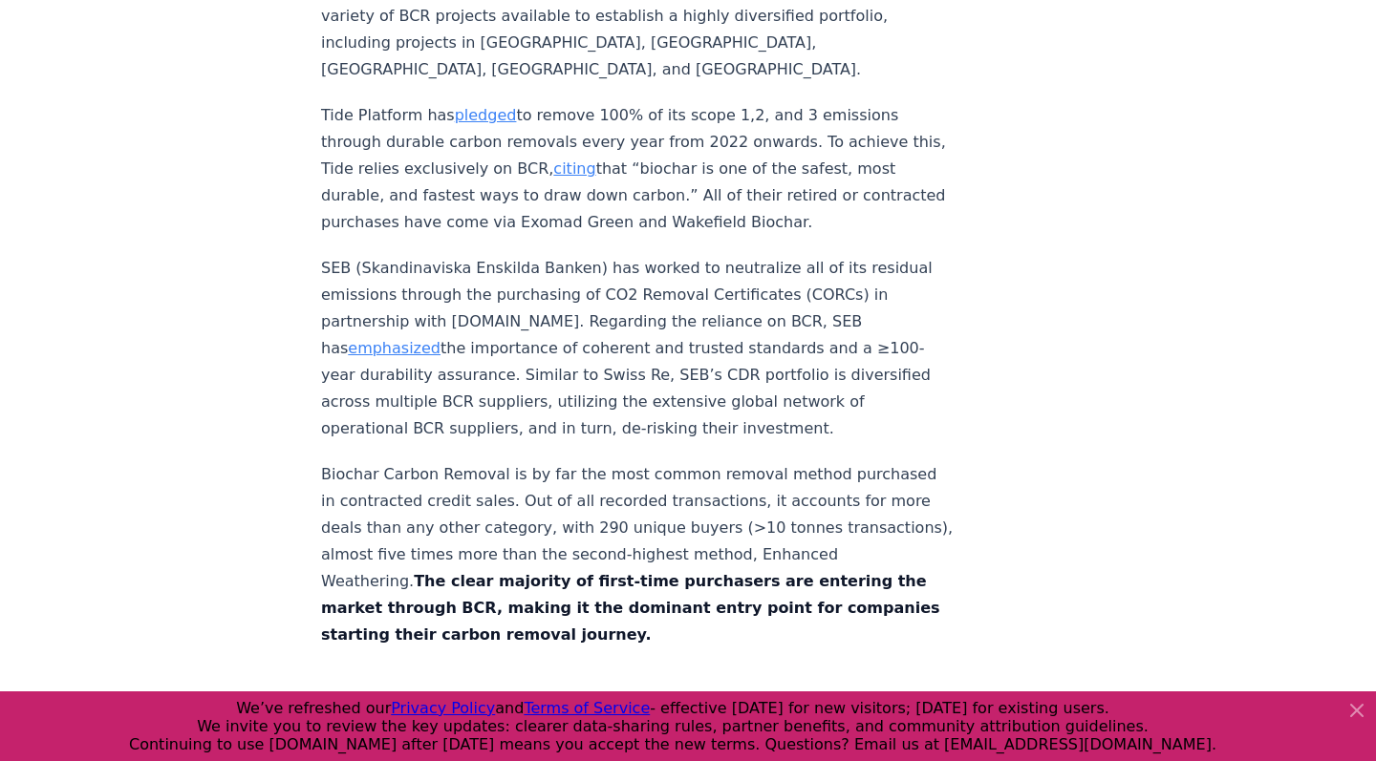
scroll to position [8230, 0]
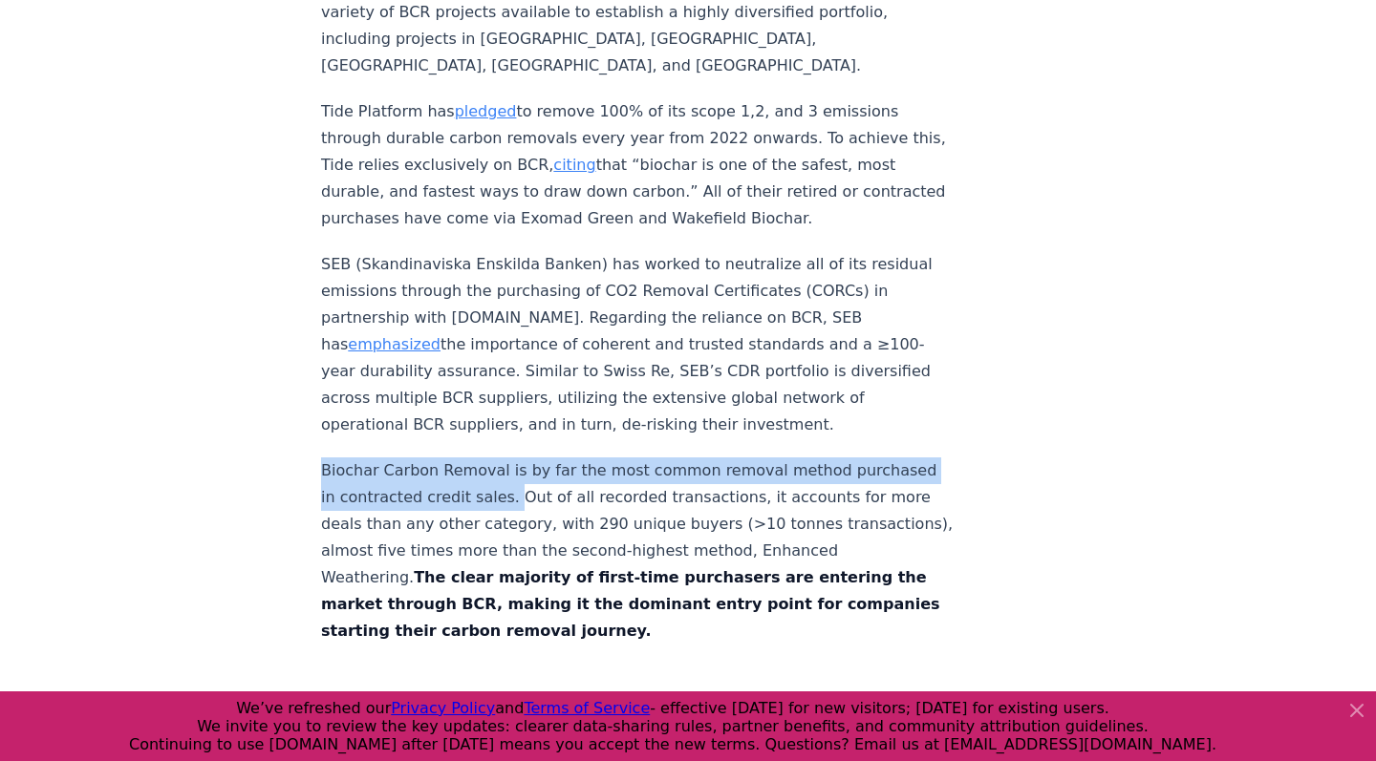
drag, startPoint x: 317, startPoint y: 181, endPoint x: 487, endPoint y: 207, distance: 172.0
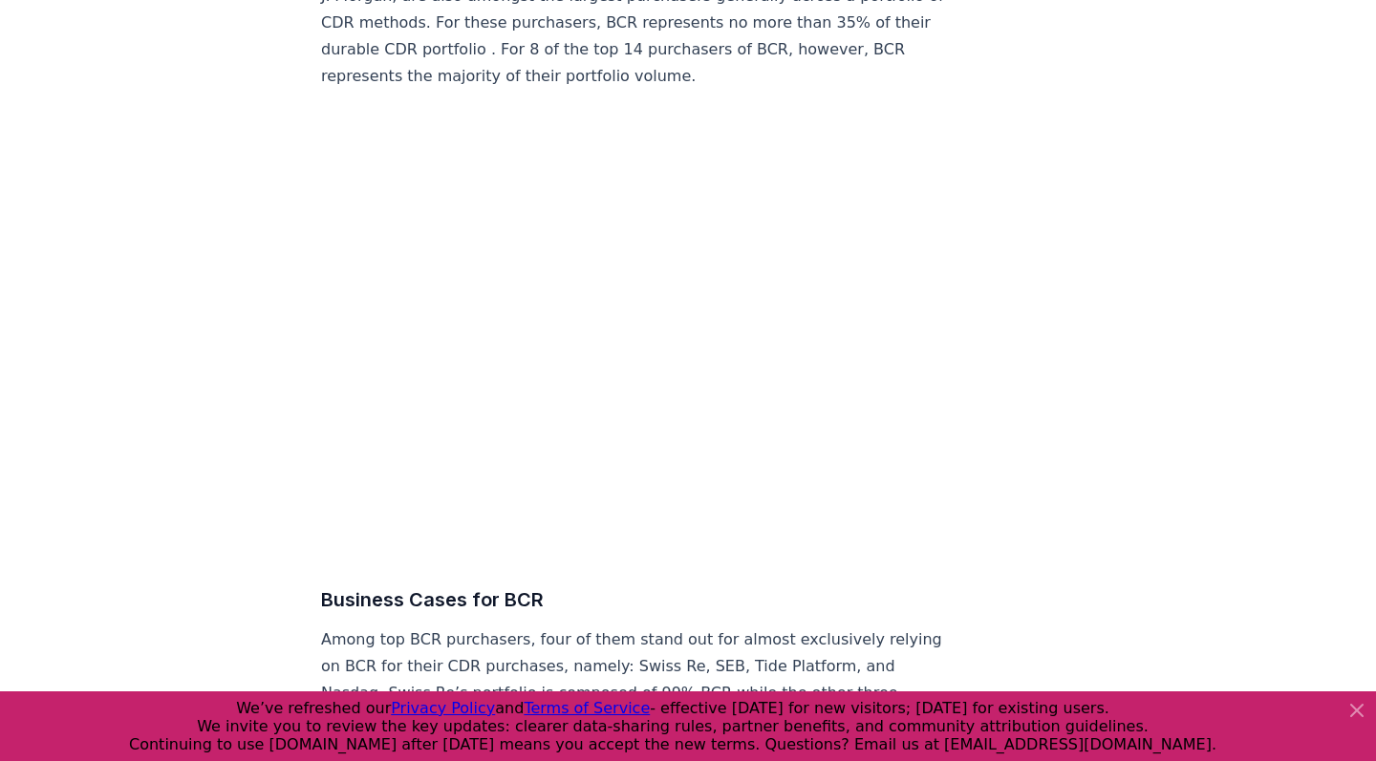
scroll to position [6964, 0]
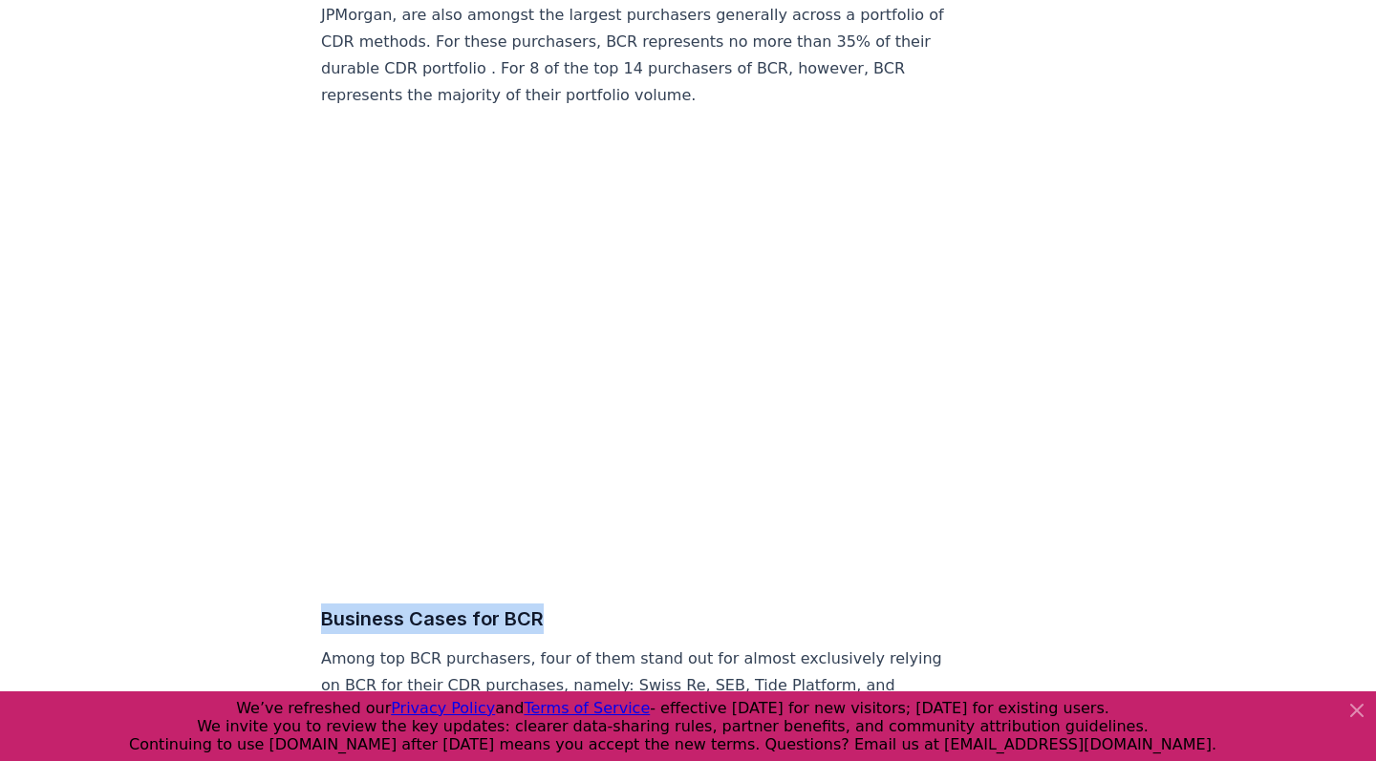
drag, startPoint x: 317, startPoint y: 386, endPoint x: 645, endPoint y: 386, distance: 327.6
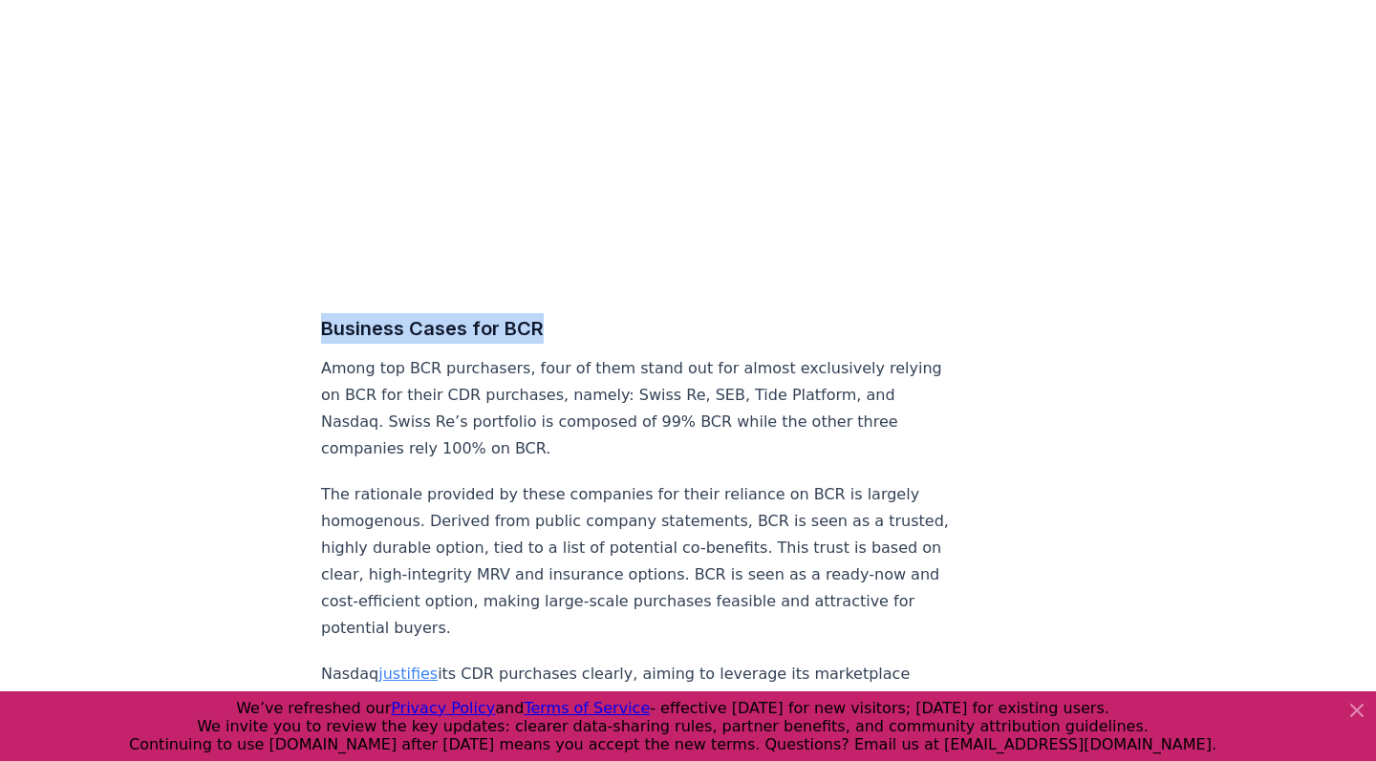
scroll to position [7263, 0]
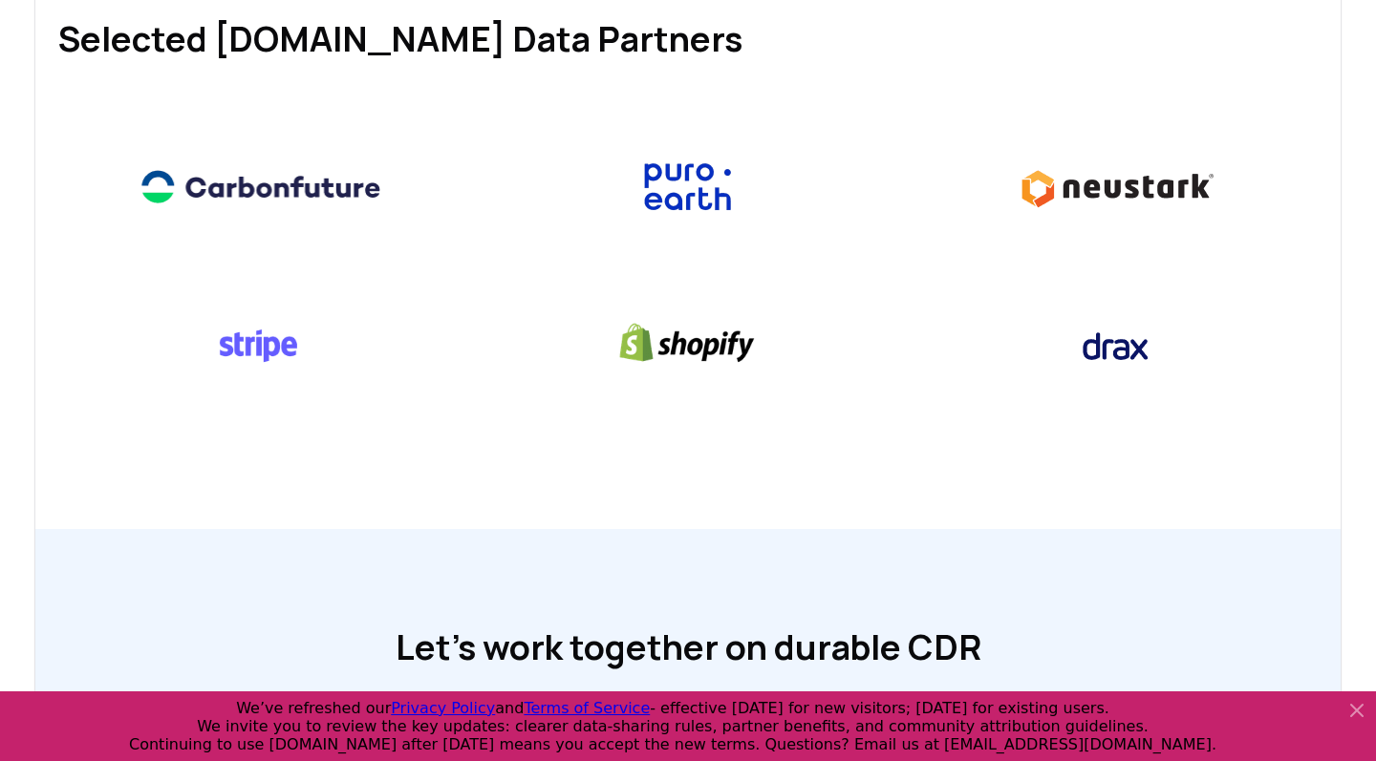
scroll to position [932, 0]
